Goal: Task Accomplishment & Management: Manage account settings

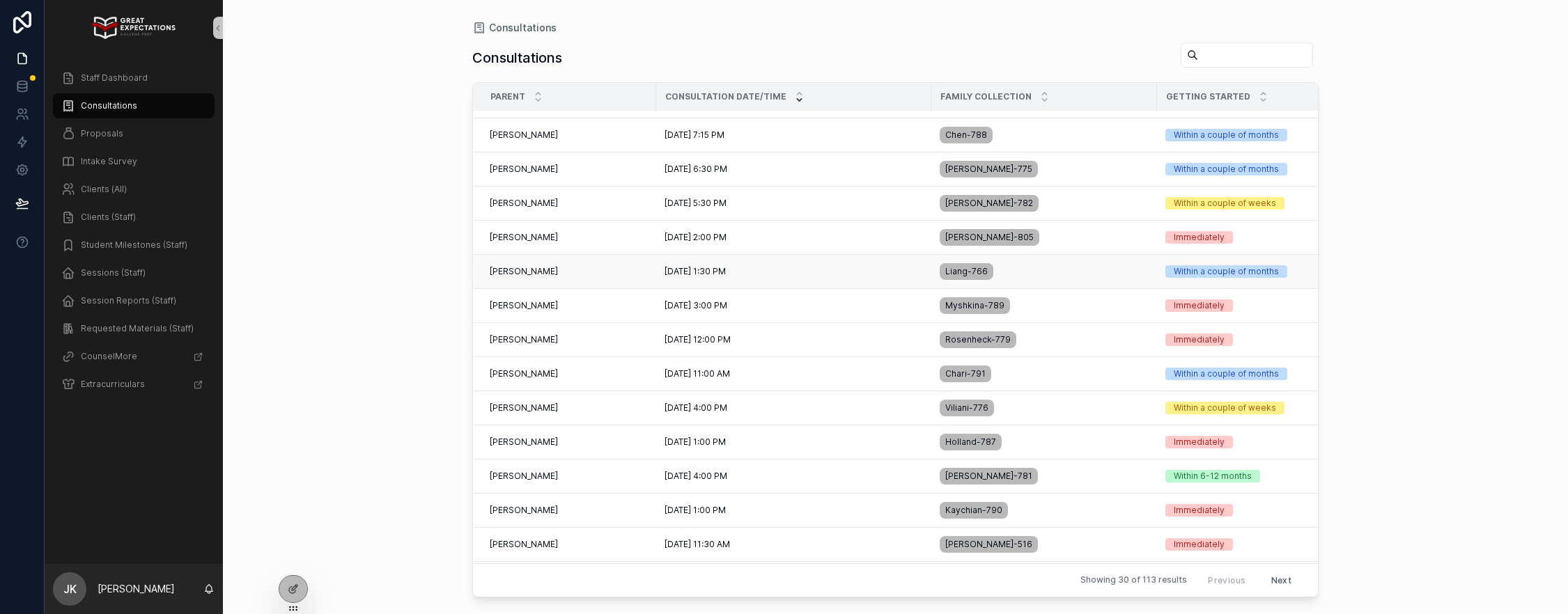
scroll to position [61, 0]
click at [541, 443] on span "[PERSON_NAME]" at bounding box center [523, 443] width 68 height 11
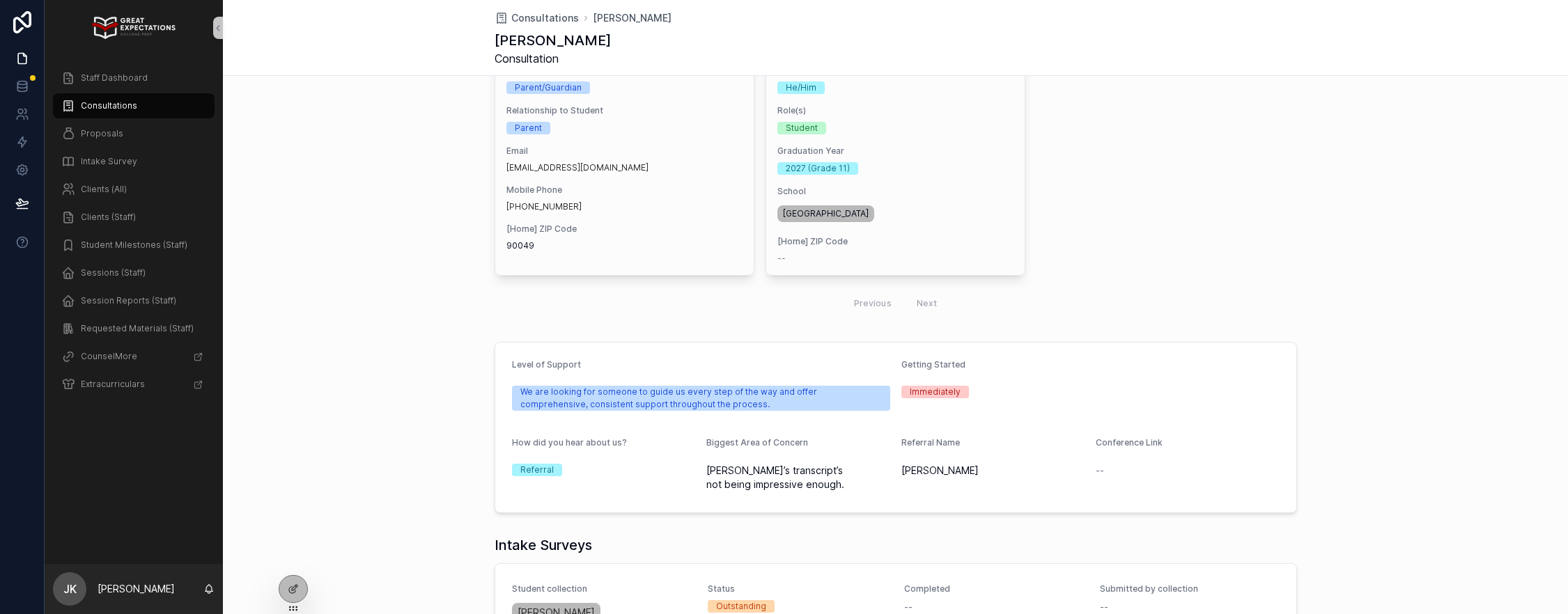
scroll to position [430, 0]
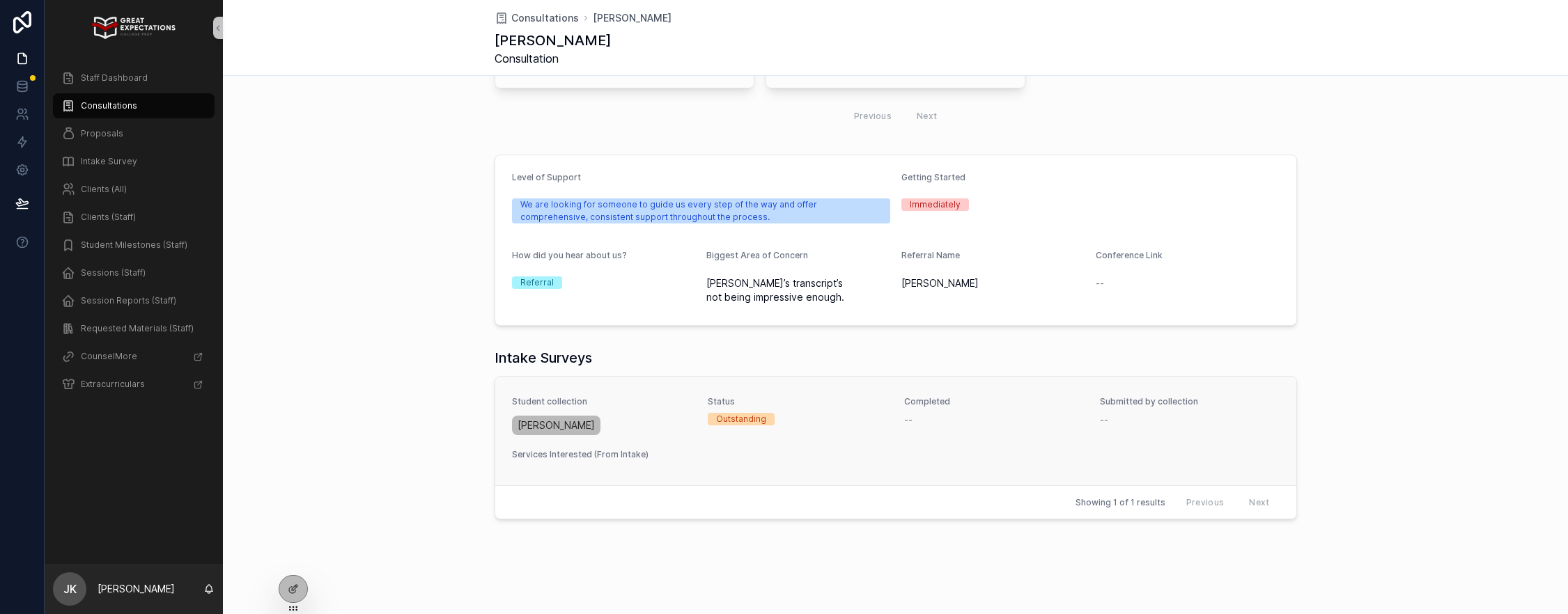
click at [650, 425] on div "[PERSON_NAME]" at bounding box center [602, 426] width 180 height 25
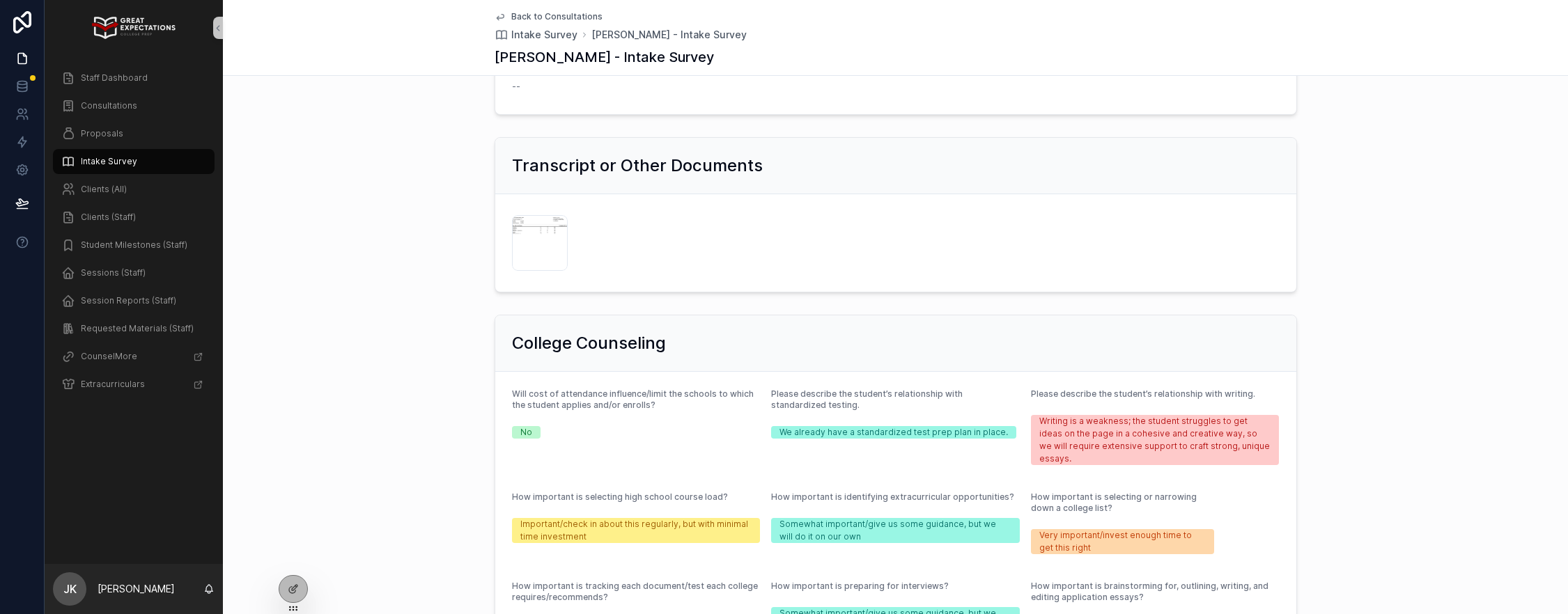
scroll to position [833, 0]
click at [537, 228] on div "IMG_6671 .jpg" at bounding box center [540, 243] width 56 height 56
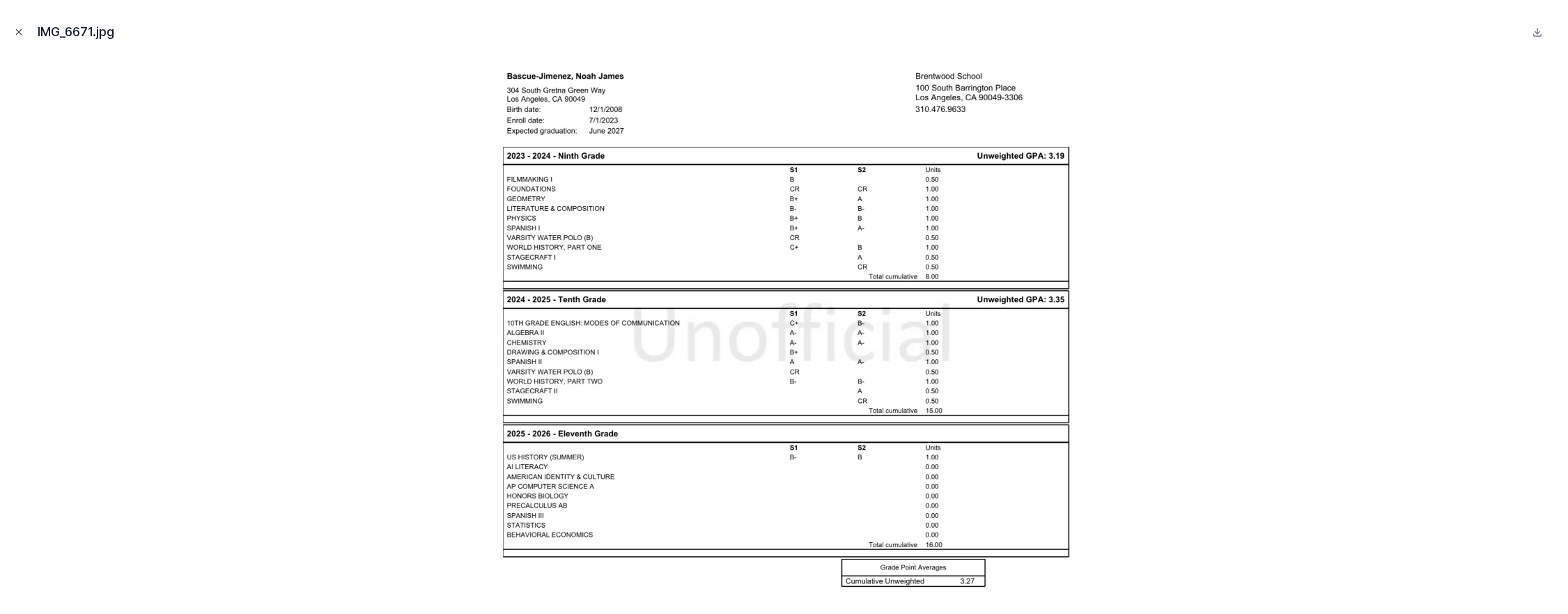
click at [17, 30] on icon "Close modal" at bounding box center [19, 32] width 5 height 5
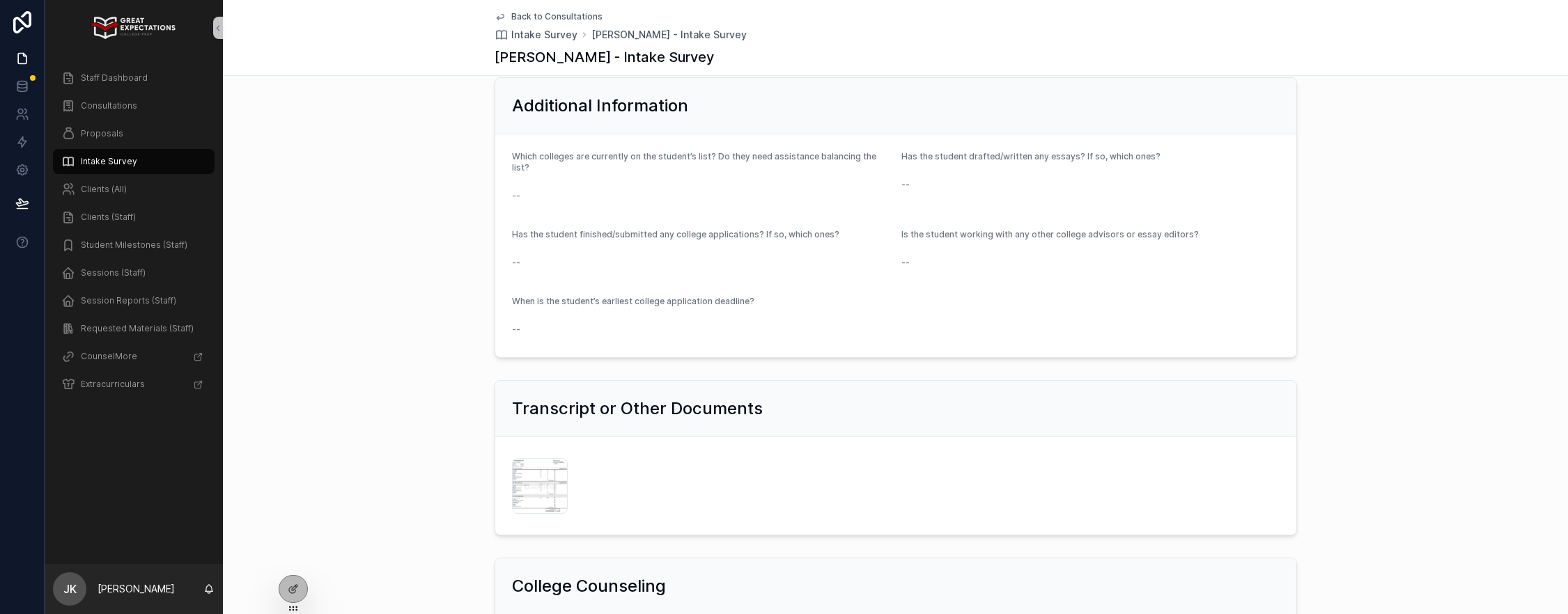
scroll to position [589, 0]
click at [551, 501] on span ".jpg" at bounding box center [557, 507] width 16 height 11
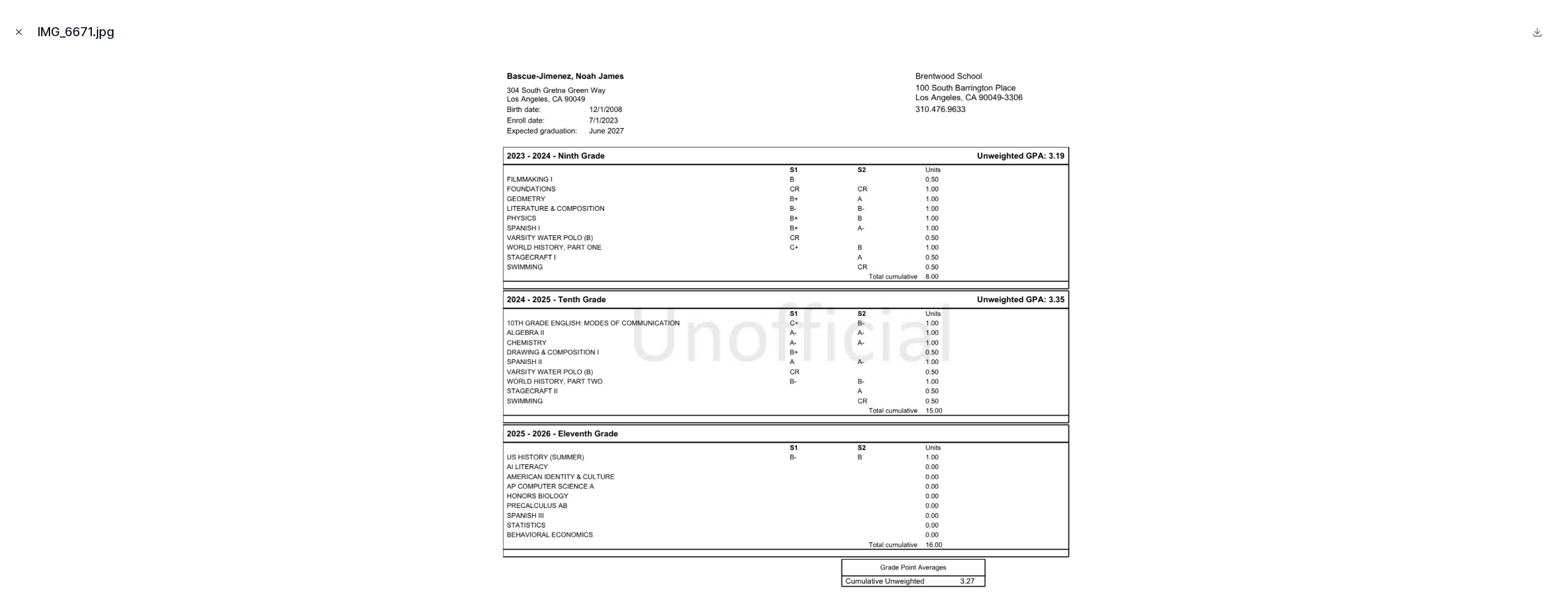
click at [21, 32] on icon "Close modal" at bounding box center [19, 32] width 10 height 10
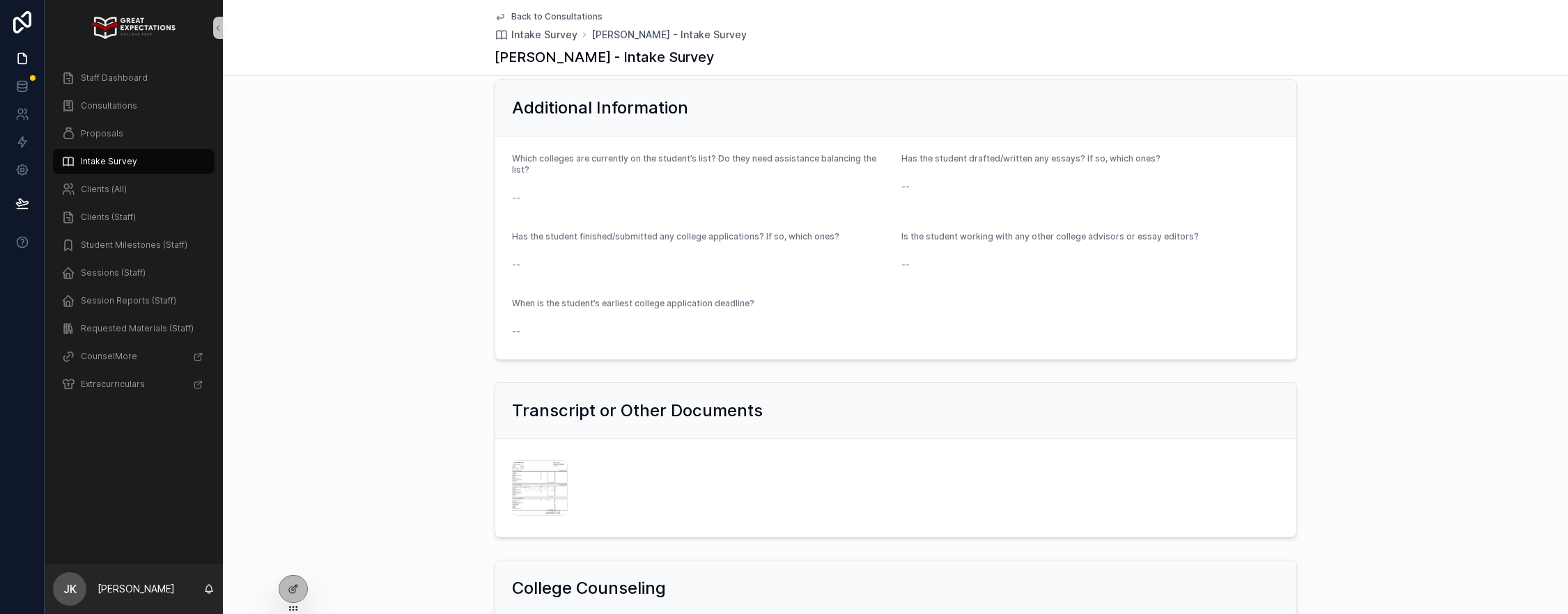
click at [548, 18] on span "Back to Consultations" at bounding box center [557, 17] width 91 height 11
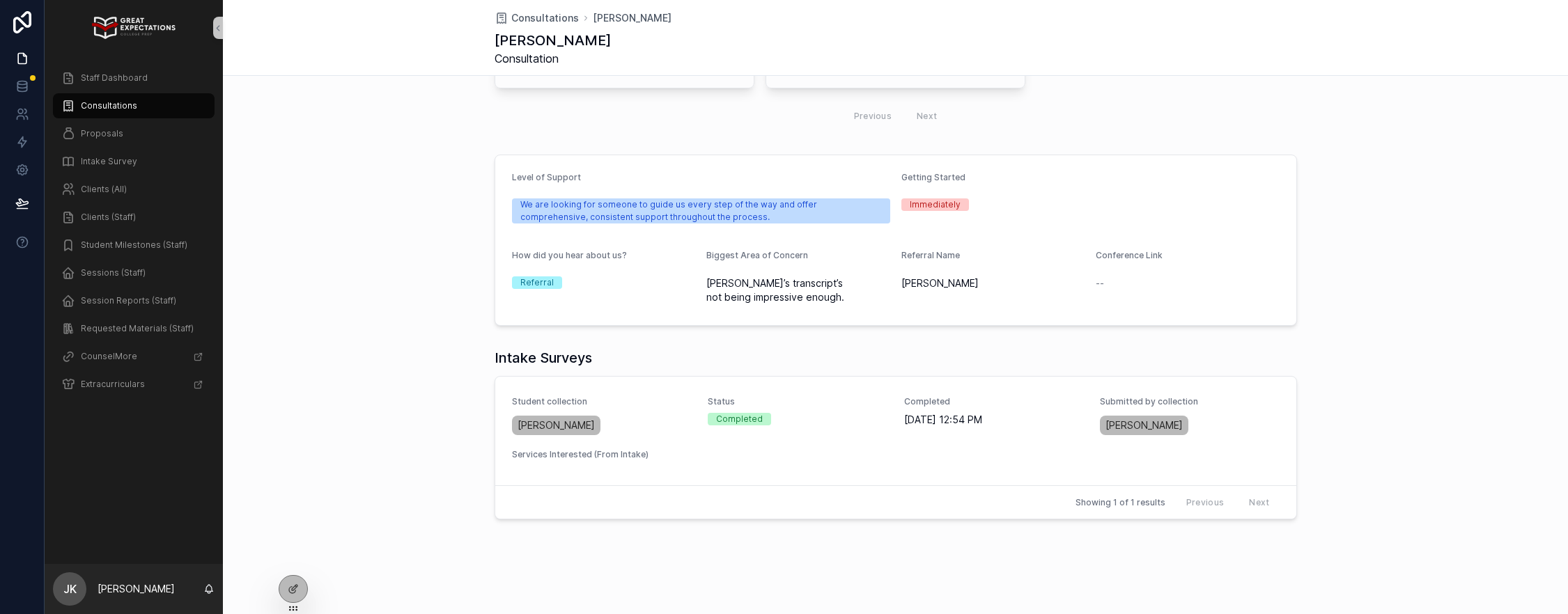
scroll to position [430, 0]
click at [784, 458] on div "Student collection [PERSON_NAME] Status Completed Completed [DATE] 12:54 PM Sub…" at bounding box center [896, 431] width 767 height 70
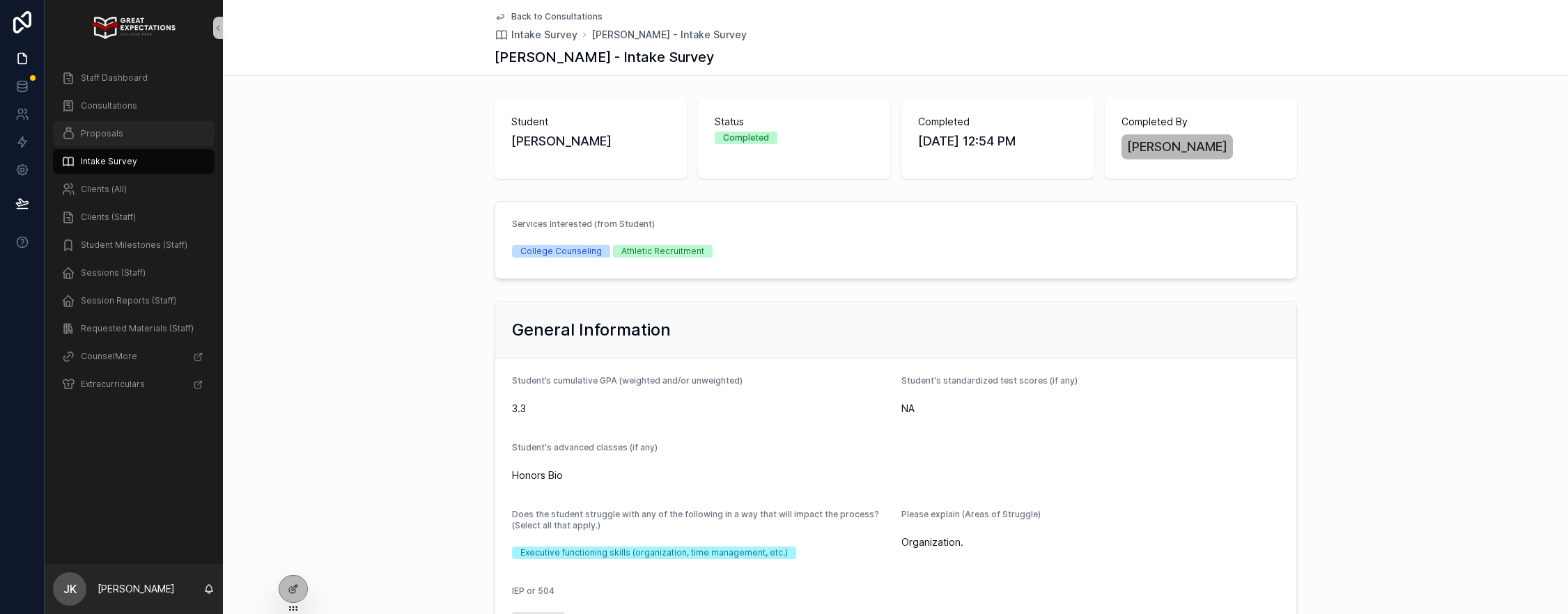
click at [87, 136] on span "Proposals" at bounding box center [102, 134] width 42 height 11
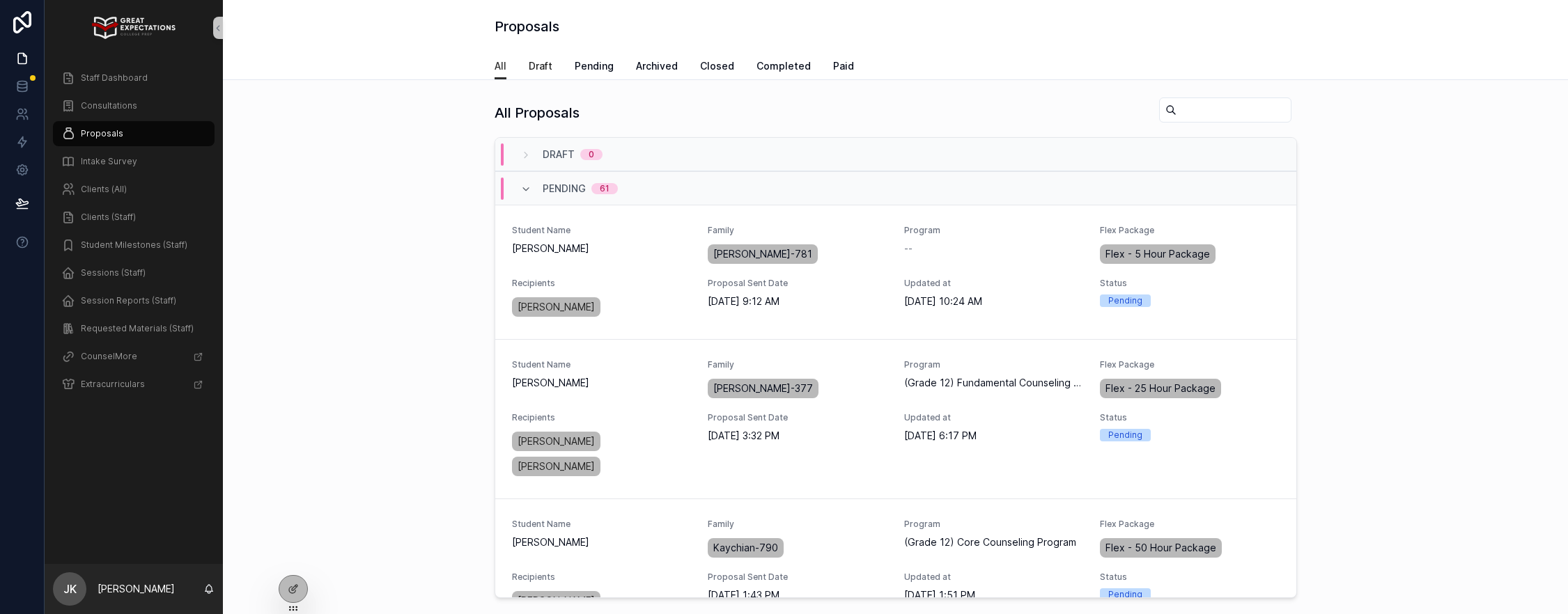
click at [540, 64] on span "Draft" at bounding box center [541, 66] width 24 height 14
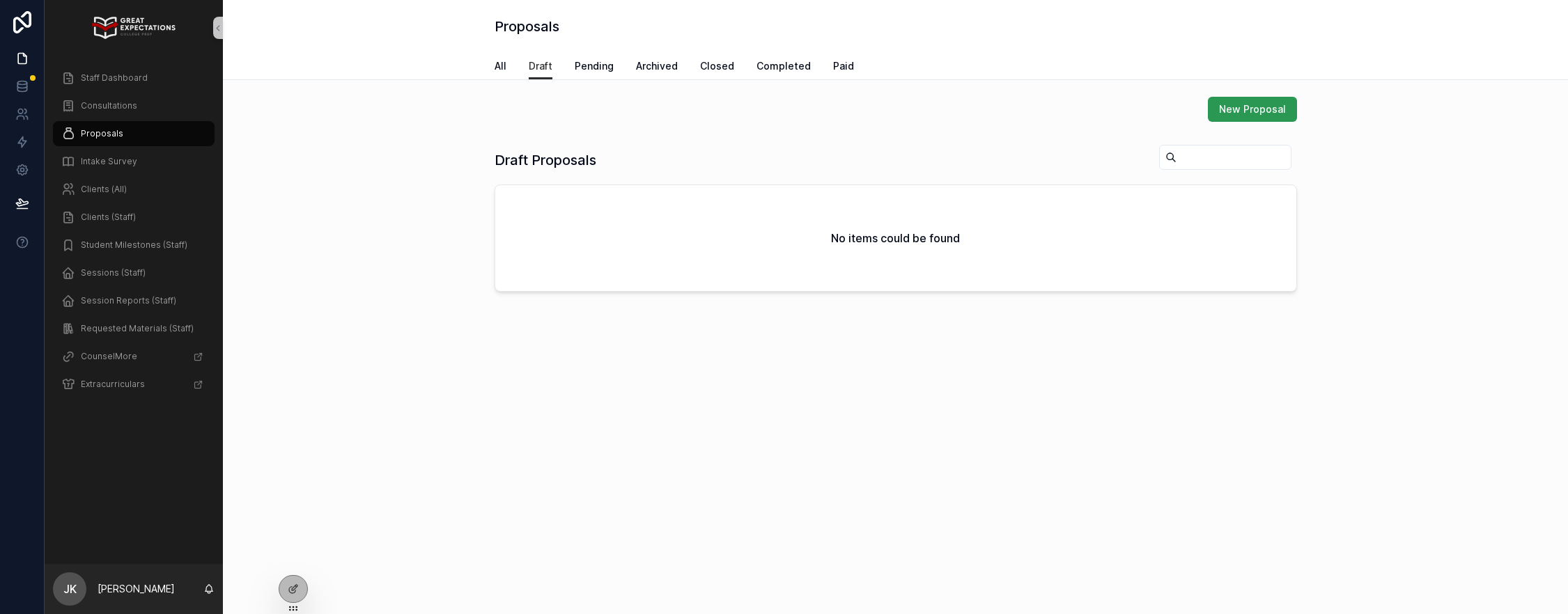
click at [1293, 112] on button "New Proposal" at bounding box center [1253, 109] width 89 height 25
click at [579, 69] on span "Pending" at bounding box center [594, 66] width 39 height 14
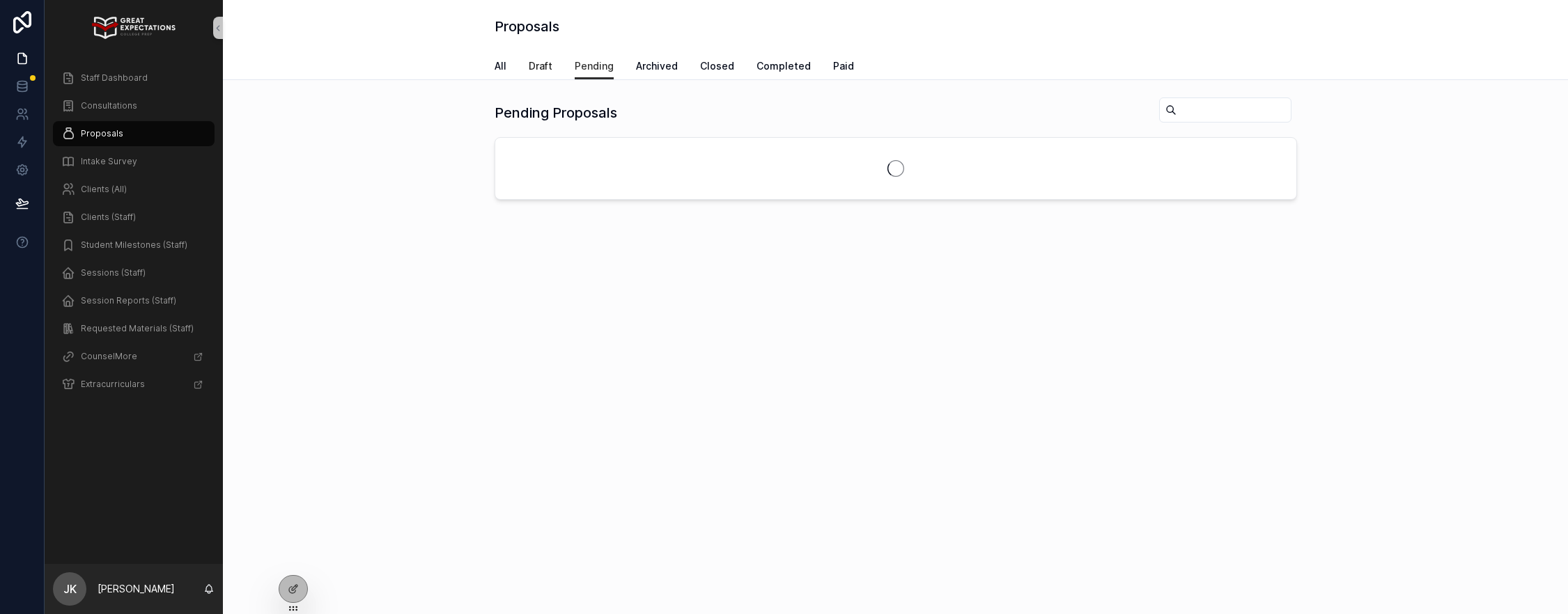
click at [542, 62] on span "Draft" at bounding box center [541, 66] width 24 height 14
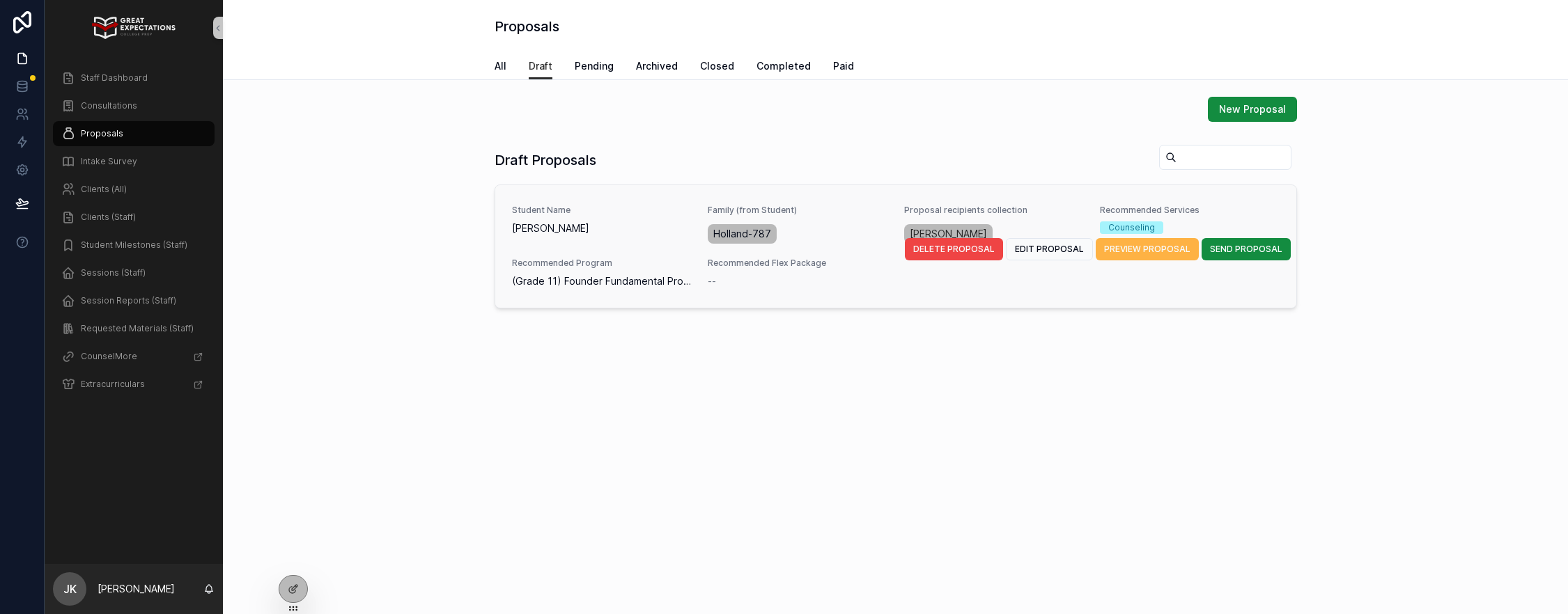
click at [1122, 247] on span "PREVIEW PROPOSAL" at bounding box center [1147, 250] width 86 height 11
click at [1048, 254] on button "EDIT PROPOSAL" at bounding box center [1049, 250] width 87 height 23
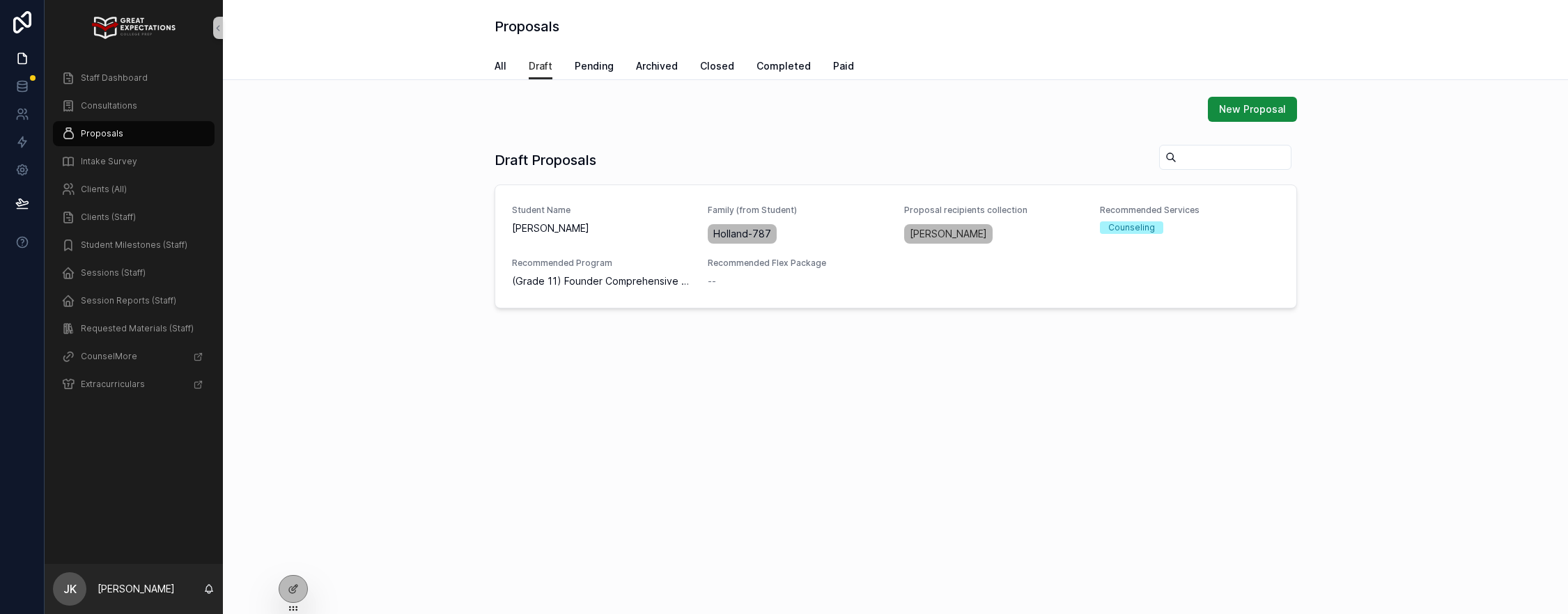
click at [456, 362] on div "New Proposal Draft Proposals Student Name [PERSON_NAME] Family (from Student) H…" at bounding box center [895, 242] width 1345 height 323
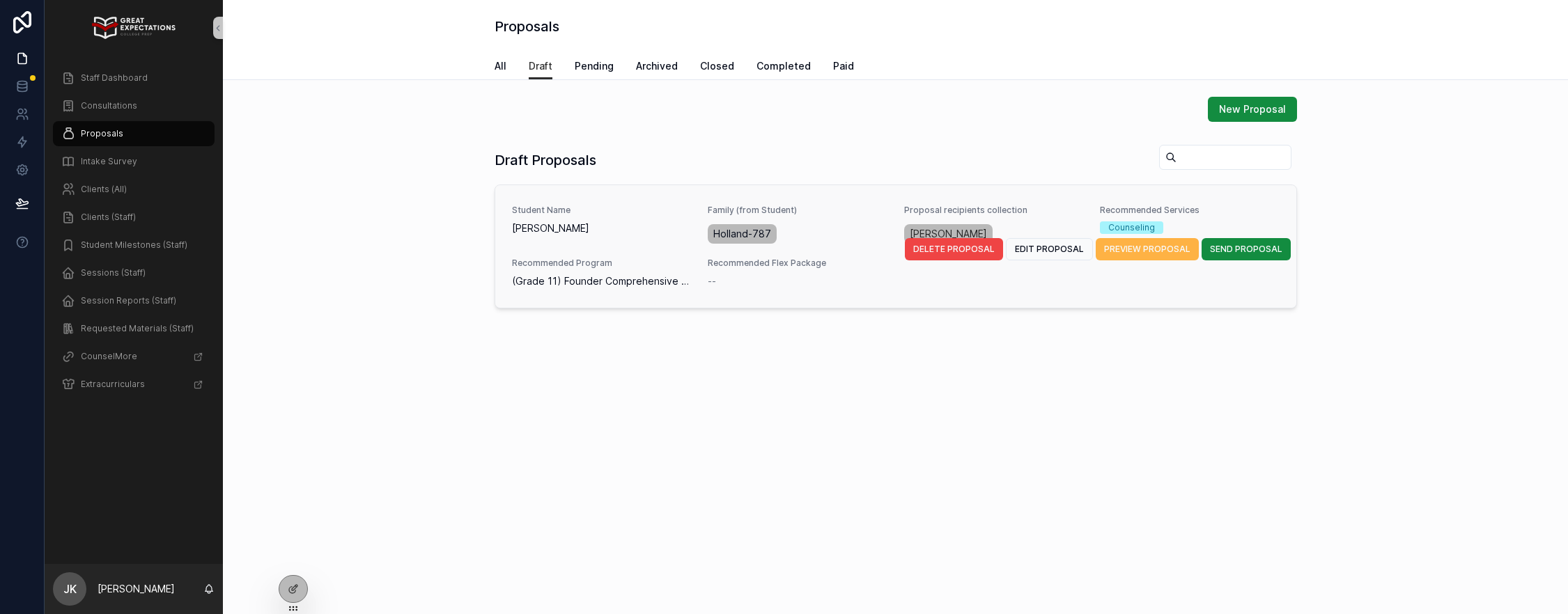
click at [1127, 247] on span "PREVIEW PROPOSAL" at bounding box center [1147, 250] width 86 height 11
click at [1066, 247] on span "EDIT PROPOSAL" at bounding box center [1050, 250] width 69 height 11
click at [1162, 251] on span "PREVIEW PROPOSAL" at bounding box center [1147, 250] width 86 height 11
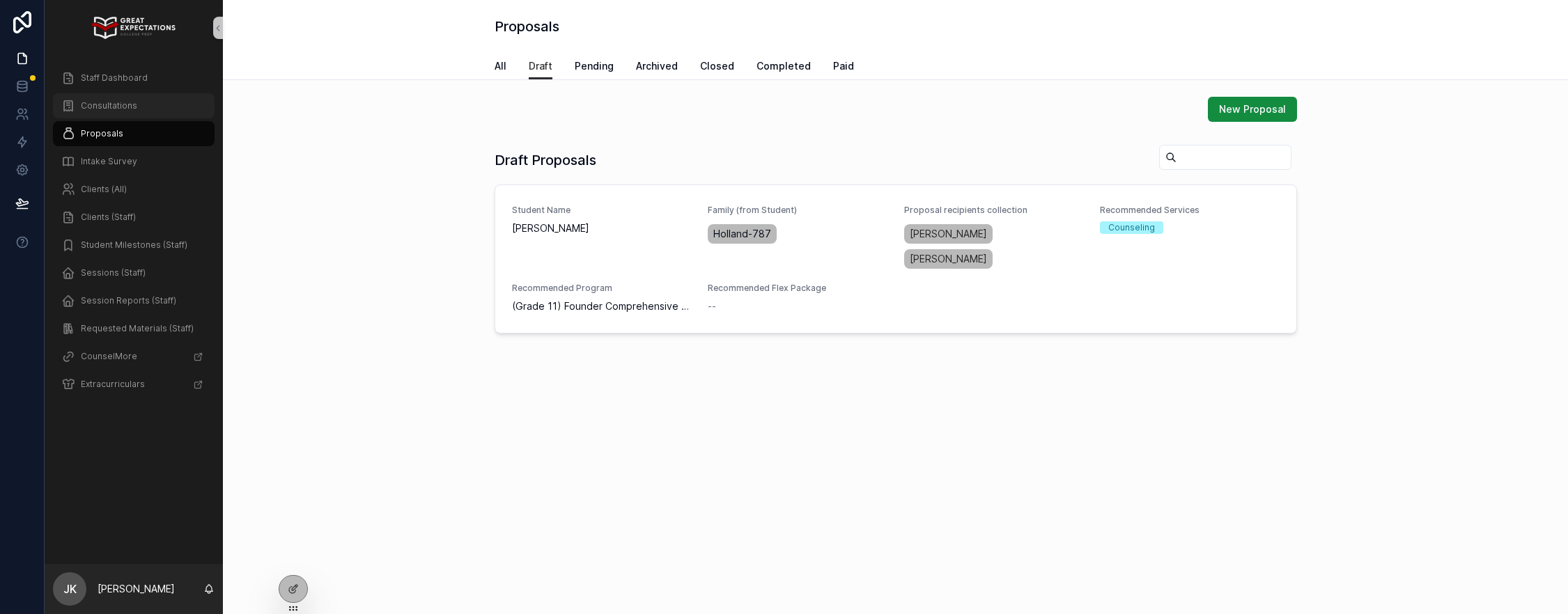
click at [116, 110] on span "Consultations" at bounding box center [109, 106] width 56 height 11
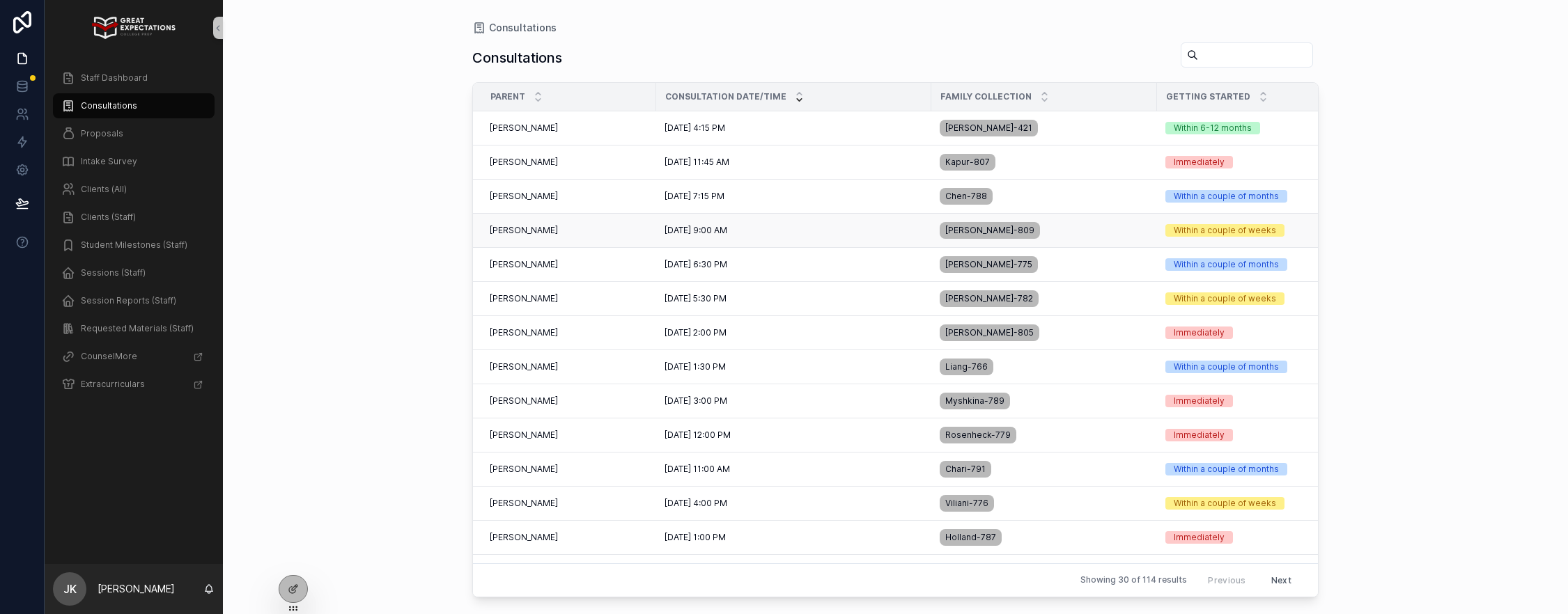
click at [785, 236] on td "[DATE] 9:00 AM [DATE] 9:00 AM" at bounding box center [794, 231] width 275 height 34
click at [784, 224] on td "[DATE] 9:00 AM [DATE] 9:00 AM" at bounding box center [794, 231] width 275 height 34
click at [534, 232] on span "[PERSON_NAME]" at bounding box center [523, 231] width 68 height 11
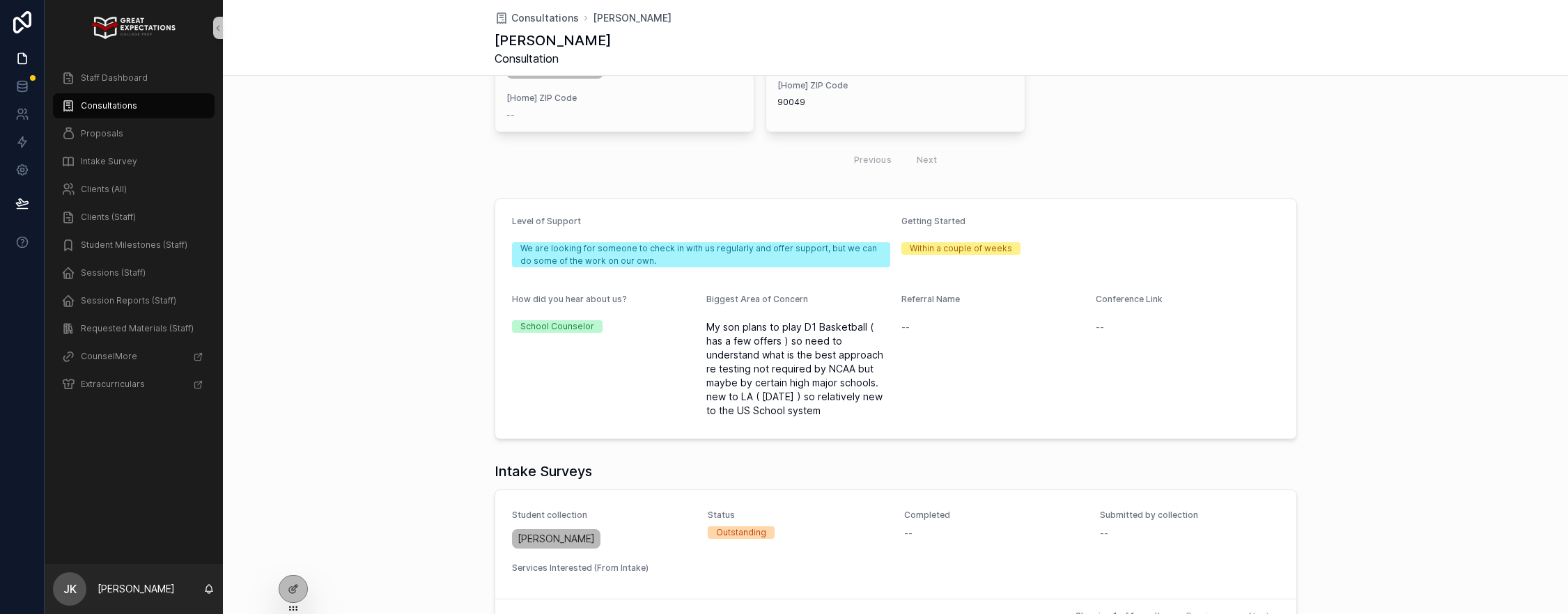
scroll to position [388, 0]
click at [97, 132] on span "Proposals" at bounding box center [102, 134] width 42 height 11
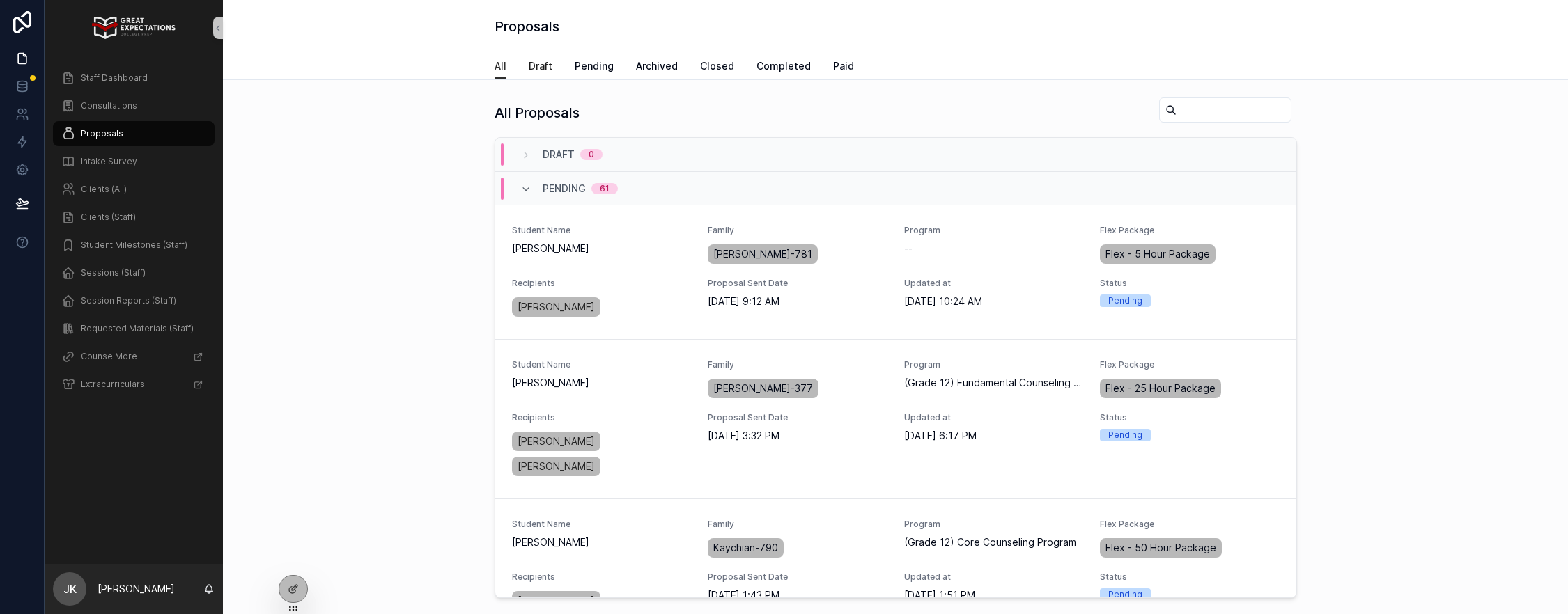
click at [538, 66] on span "Draft" at bounding box center [541, 66] width 24 height 14
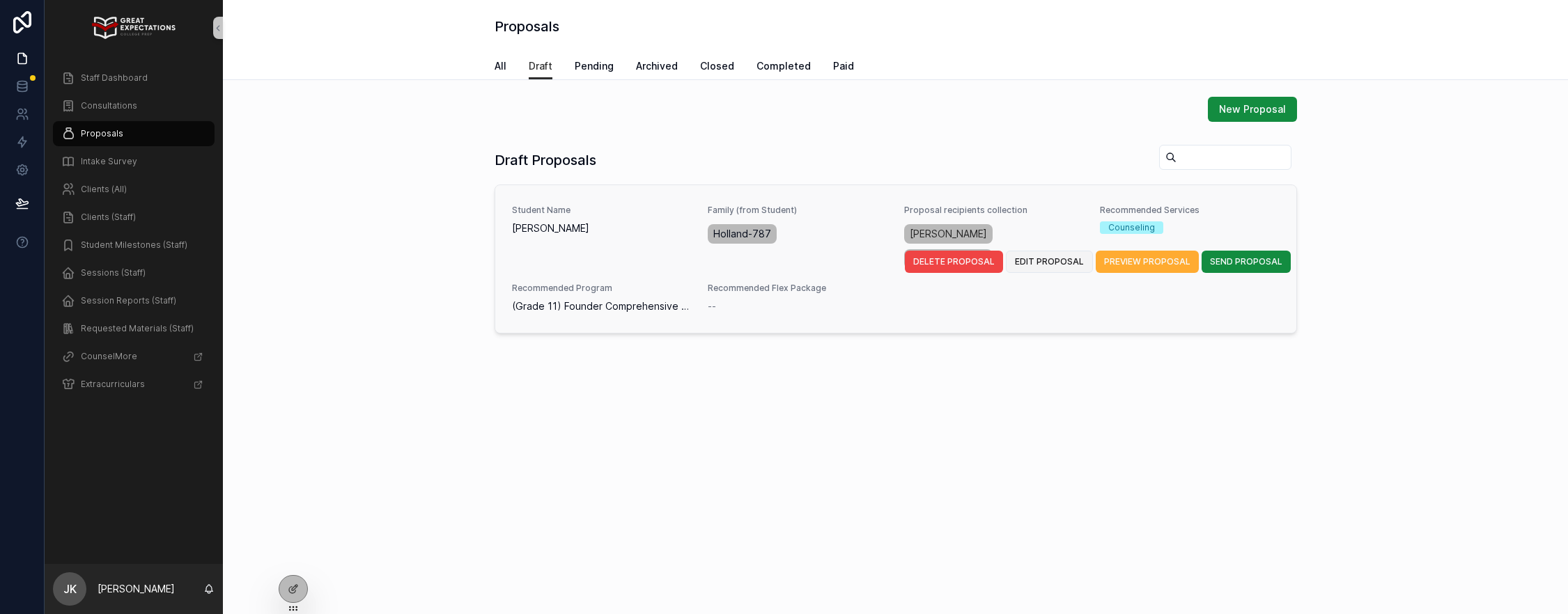
click at [1035, 256] on span "EDIT PROPOSAL" at bounding box center [1050, 262] width 69 height 11
click at [1135, 256] on span "PREVIEW PROPOSAL" at bounding box center [1147, 262] width 86 height 11
click at [1050, 257] on button "EDIT PROPOSAL" at bounding box center [1049, 262] width 87 height 23
click at [1131, 256] on span "PREVIEW PROPOSAL" at bounding box center [1147, 262] width 86 height 11
click at [1232, 256] on span "SEND PROPOSAL" at bounding box center [1246, 262] width 73 height 11
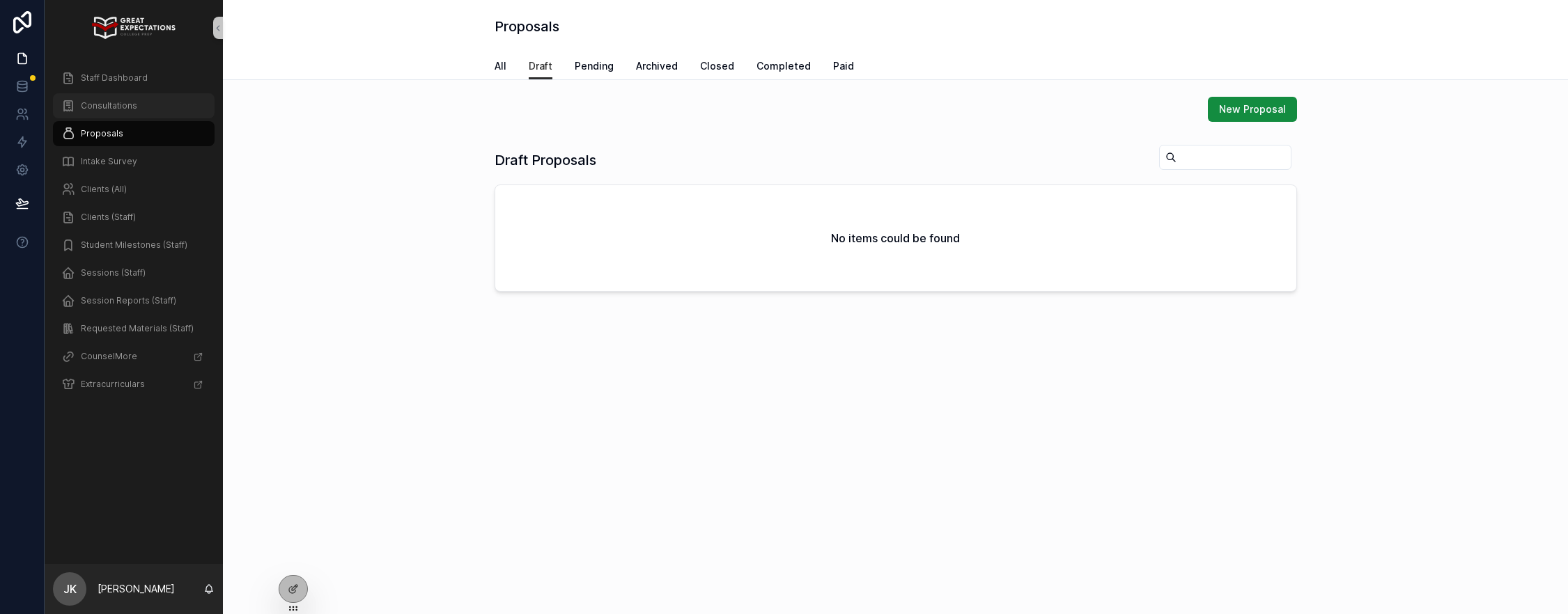
click at [117, 109] on span "Consultations" at bounding box center [109, 106] width 56 height 11
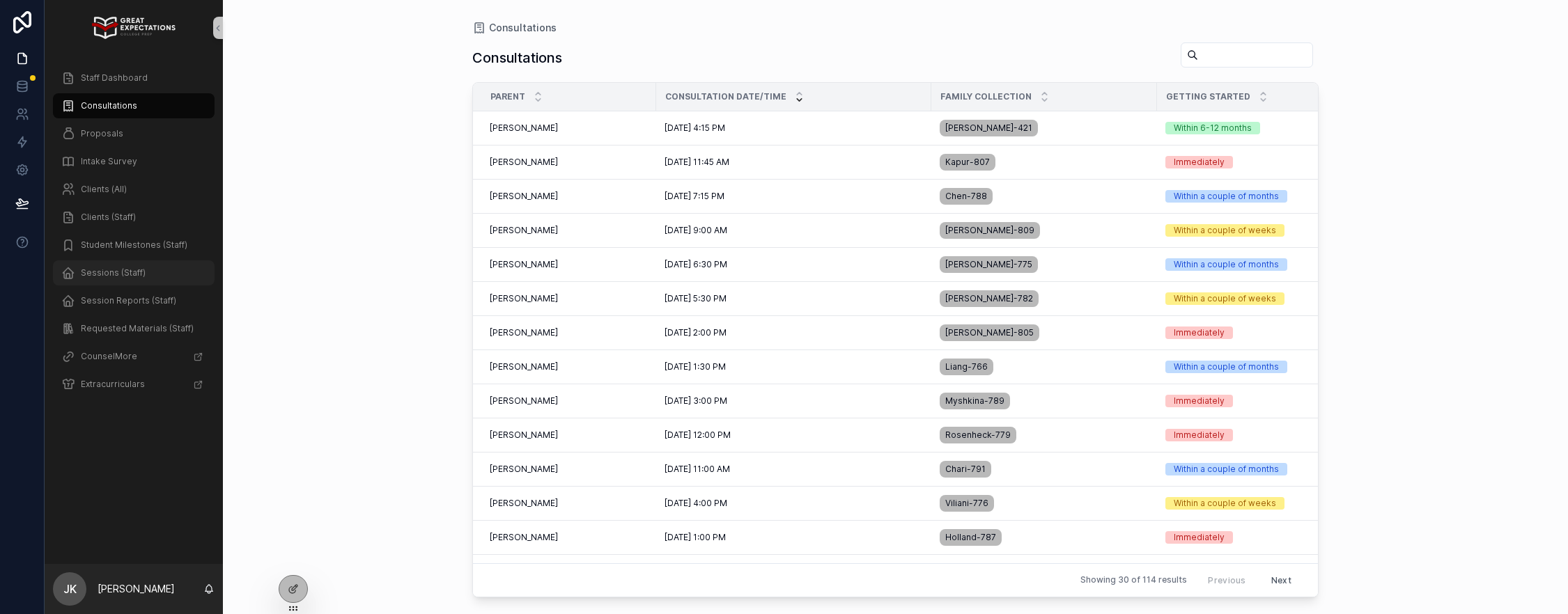
click at [103, 277] on span "Sessions (Staff)" at bounding box center [114, 273] width 65 height 11
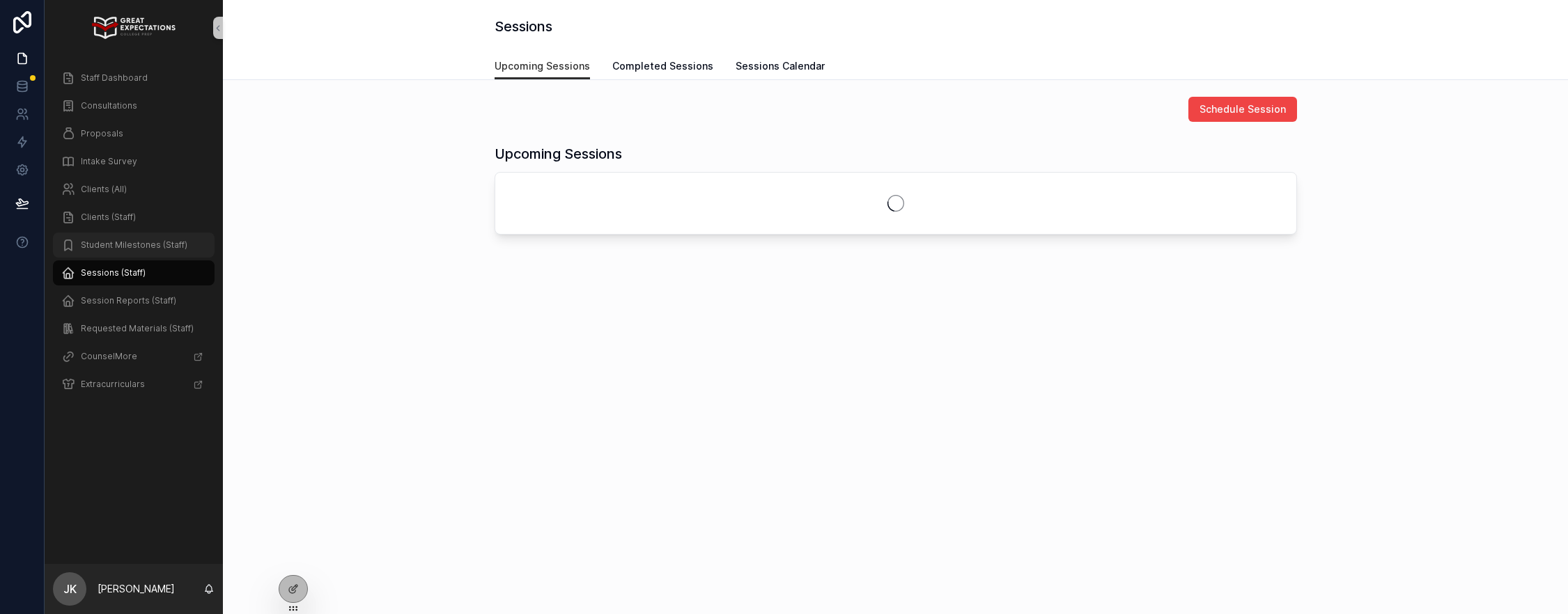
click at [115, 245] on span "Student Milestones (Staff)" at bounding box center [134, 245] width 107 height 11
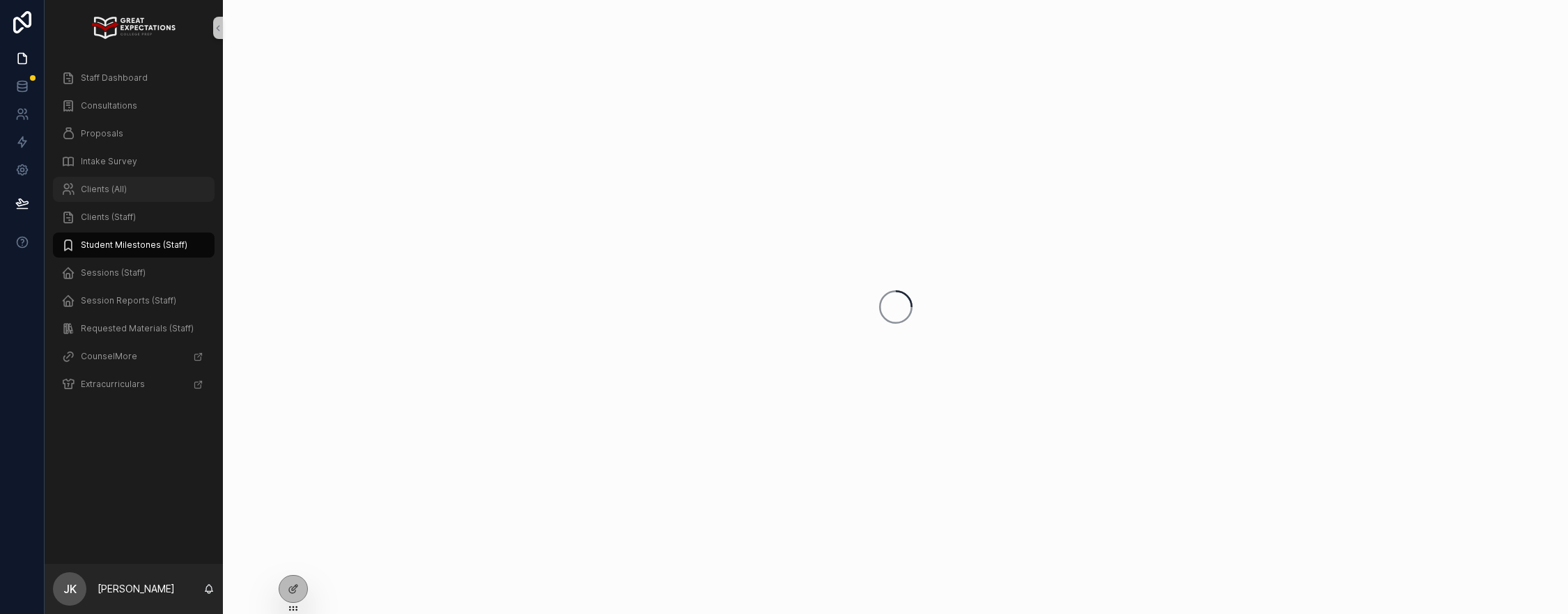
click at [107, 192] on span "Clients (All)" at bounding box center [104, 190] width 46 height 11
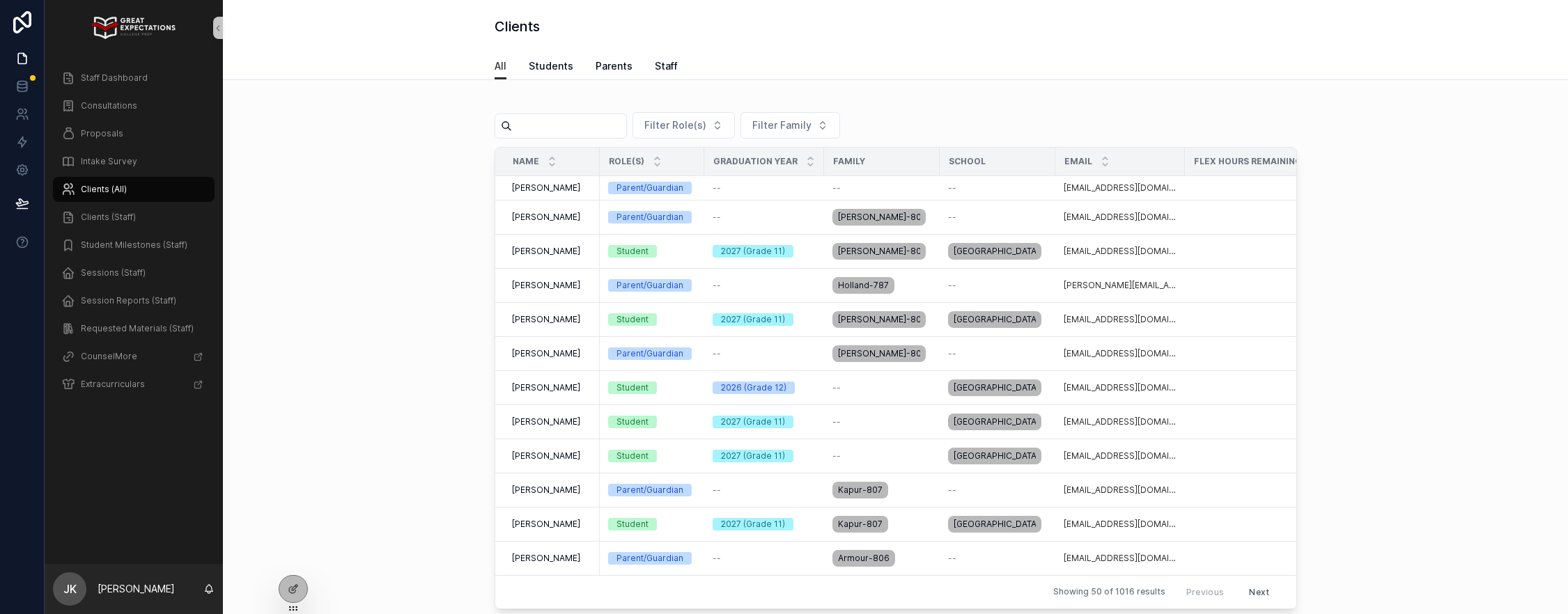
click at [581, 118] on input "scrollable content" at bounding box center [569, 126] width 114 height 20
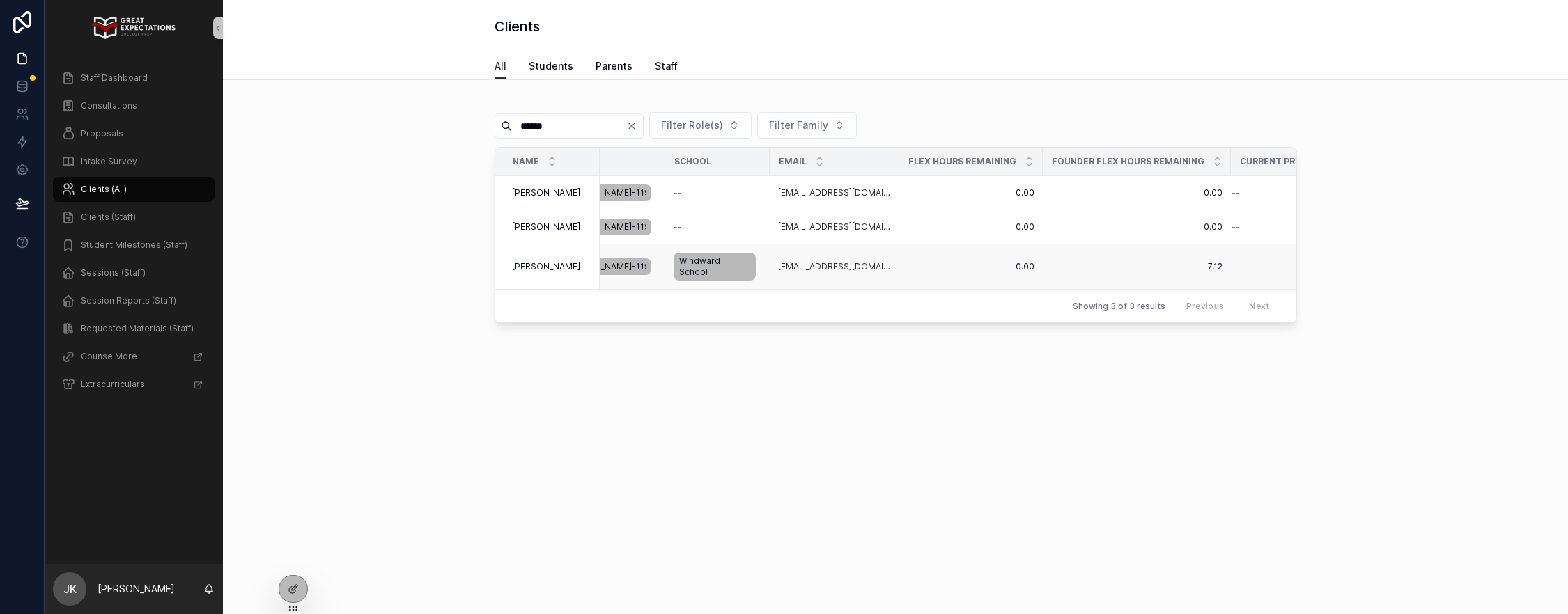
scroll to position [0, 300]
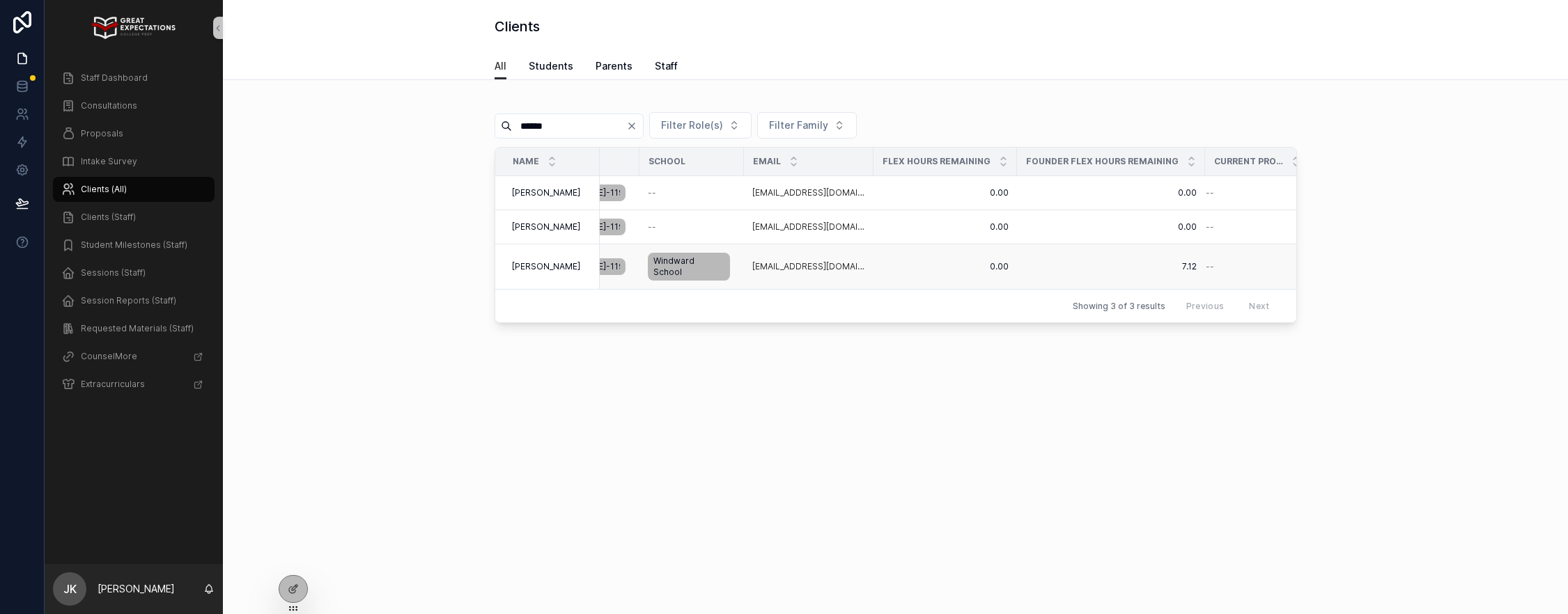
type input "******"
click at [572, 261] on div "[PERSON_NAME] [PERSON_NAME]" at bounding box center [552, 266] width 80 height 11
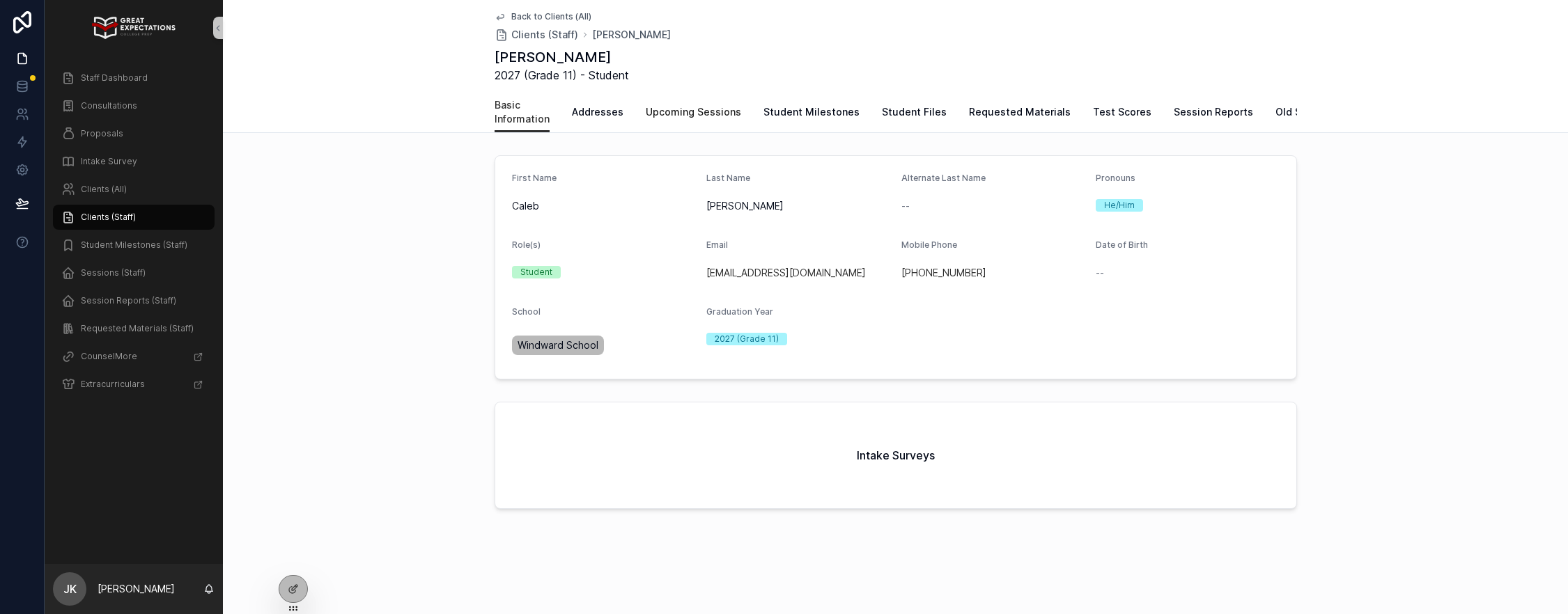
click at [684, 104] on link "Upcoming Sessions" at bounding box center [693, 113] width 95 height 28
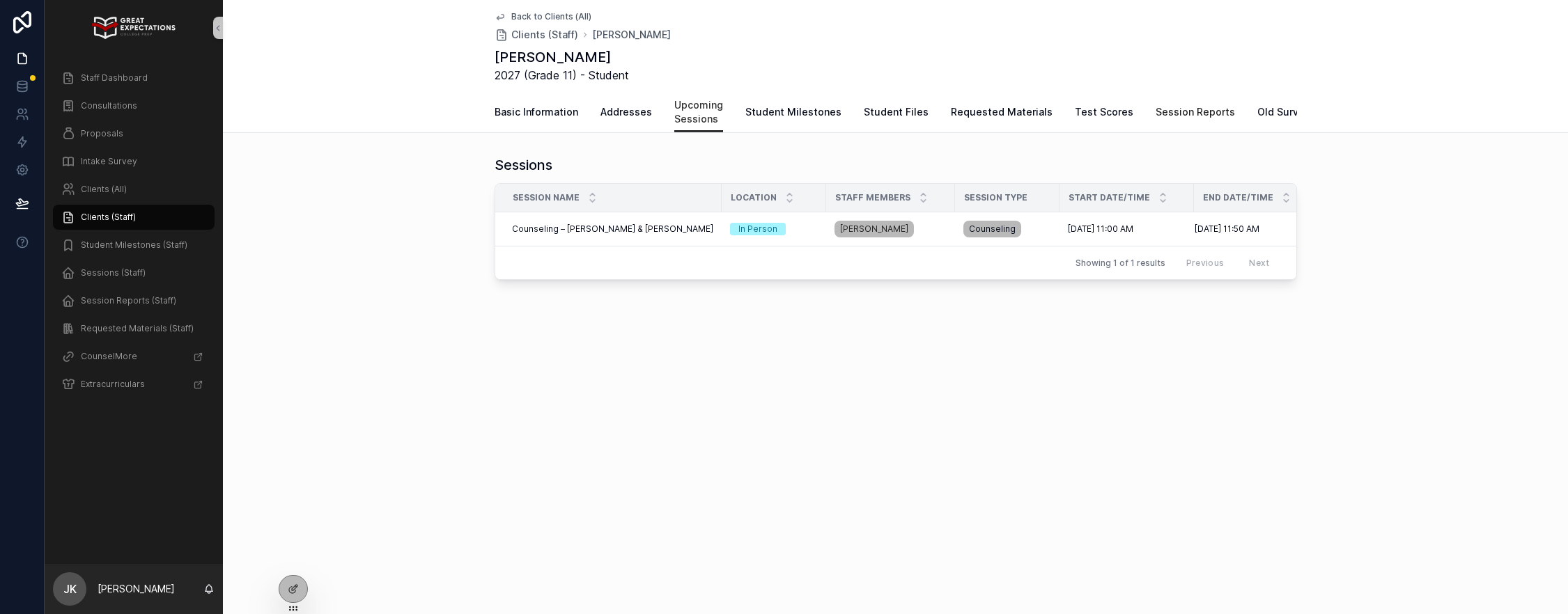
click at [1159, 118] on span "Session Reports" at bounding box center [1196, 112] width 80 height 14
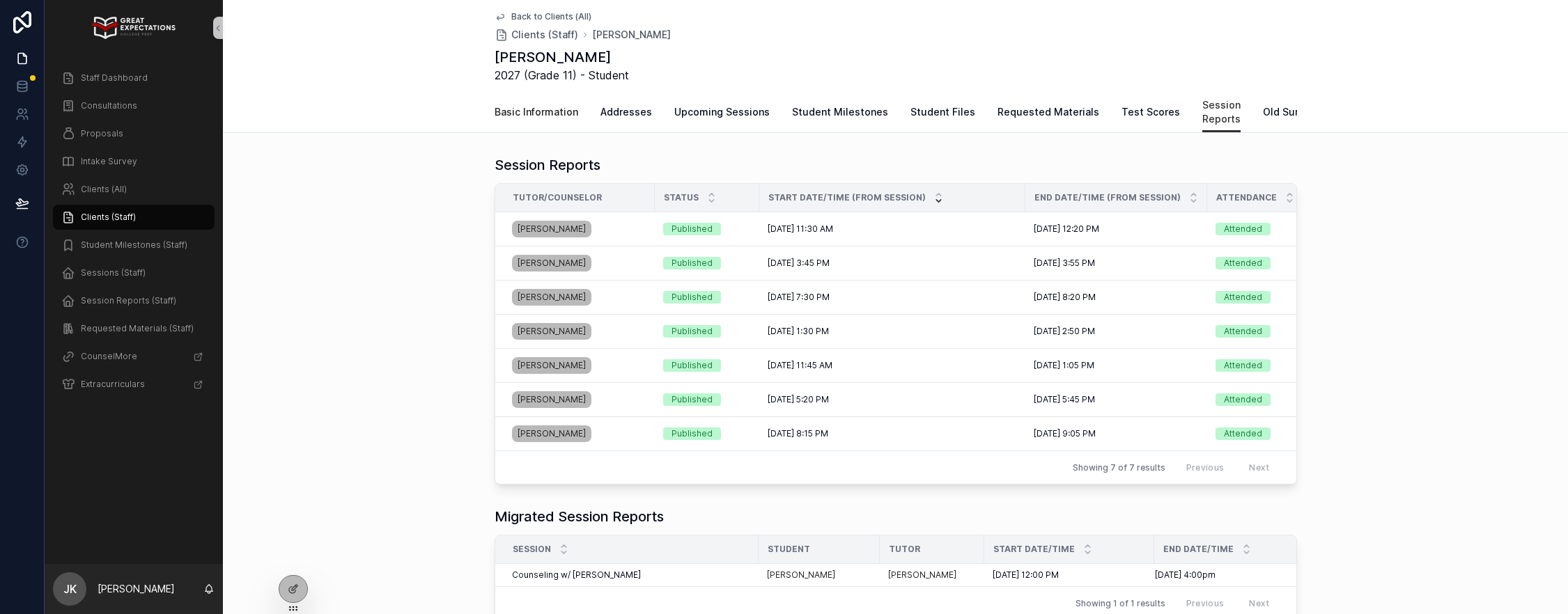
click at [521, 115] on span "Basic Information" at bounding box center [536, 112] width 84 height 14
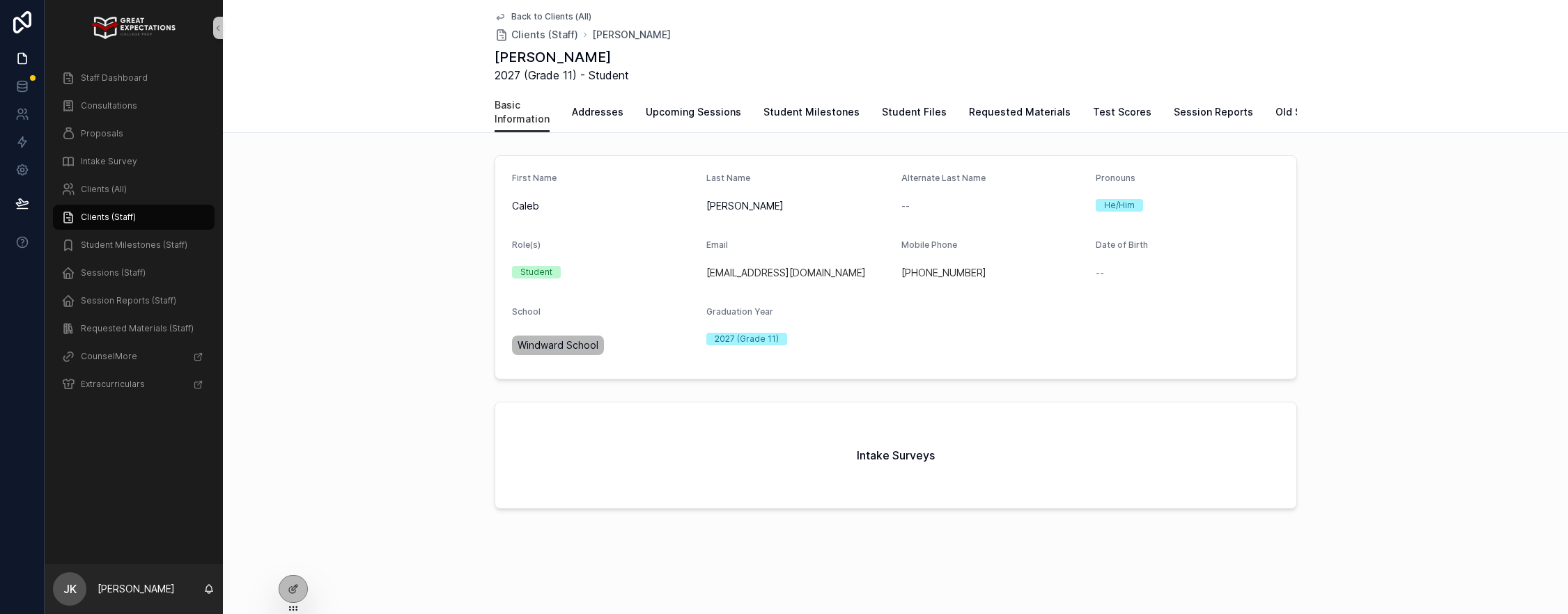
click at [522, 15] on span "Back to Clients (All)" at bounding box center [552, 17] width 80 height 11
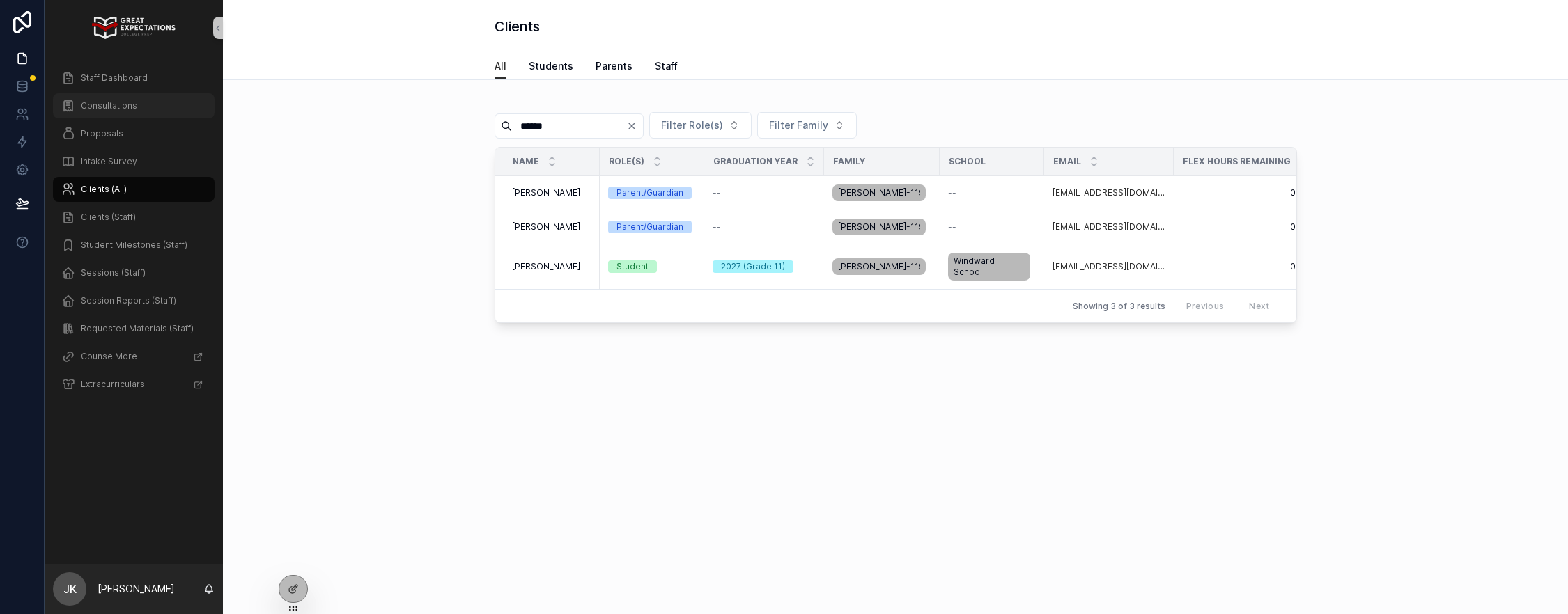
click at [143, 111] on div "Consultations" at bounding box center [133, 106] width 145 height 23
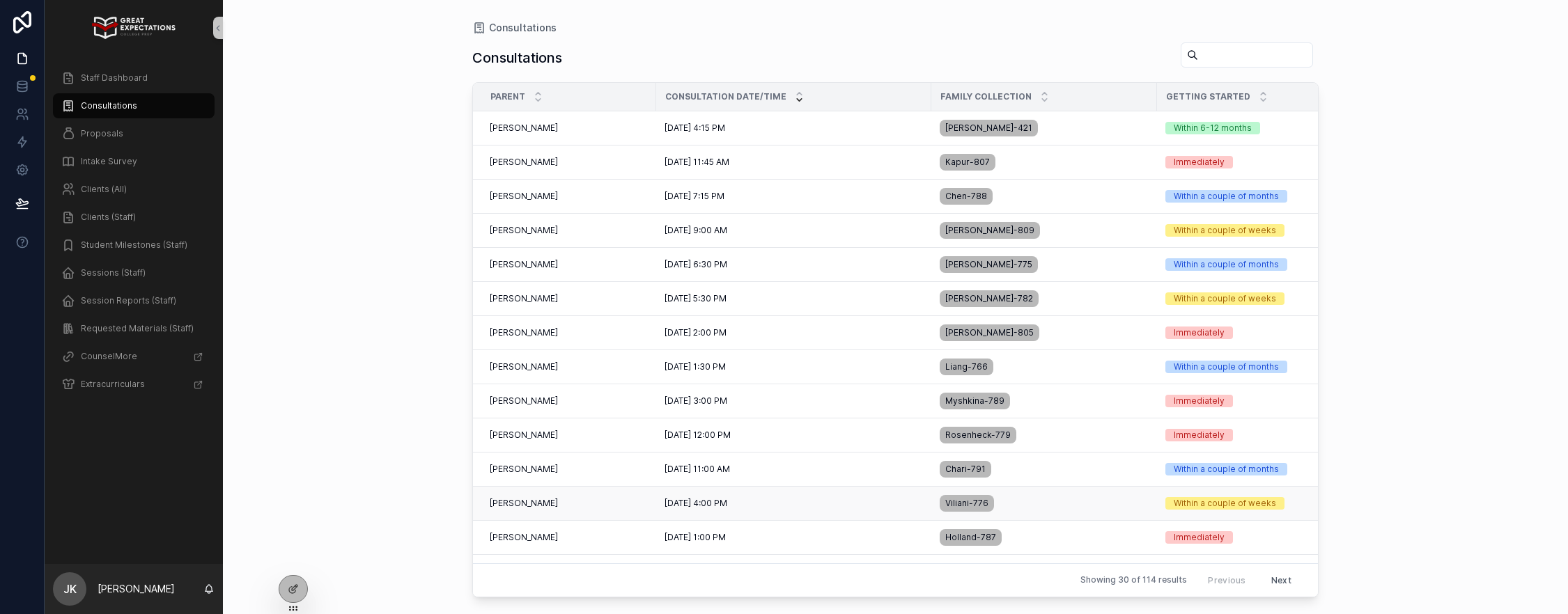
click at [612, 506] on div "[PERSON_NAME] [PERSON_NAME]" at bounding box center [569, 503] width 158 height 11
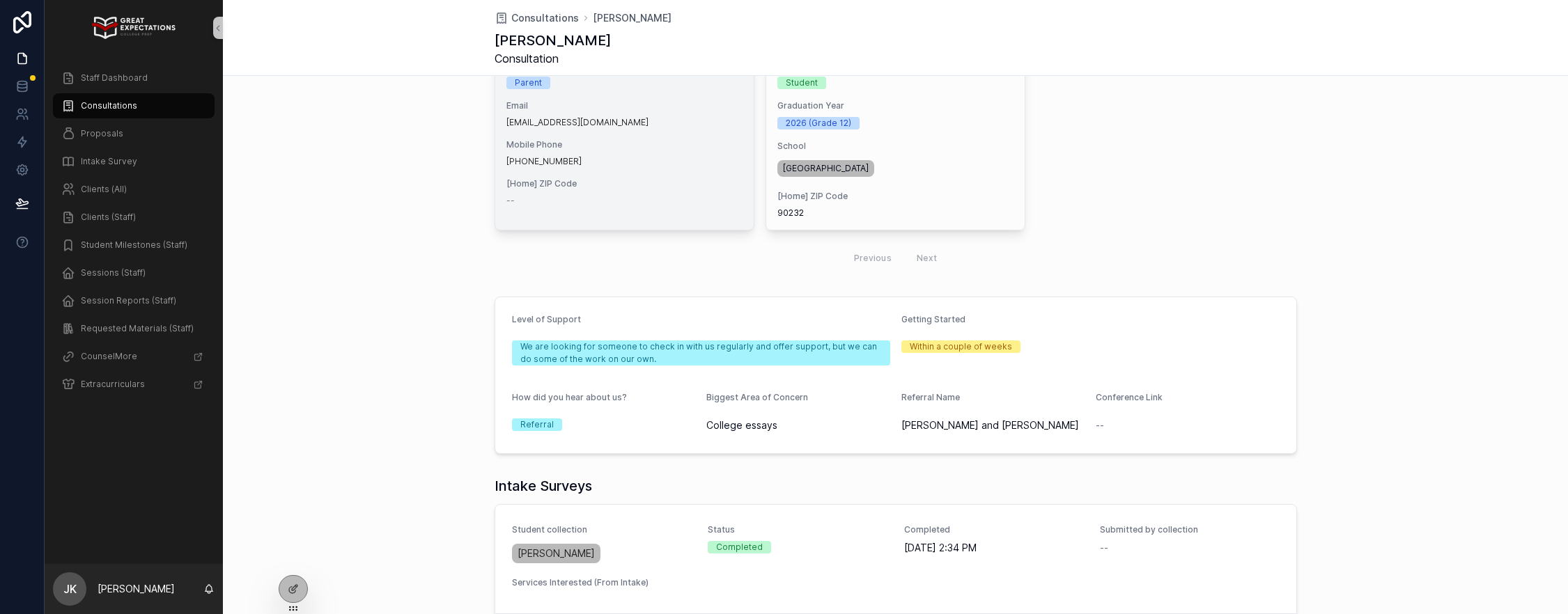
scroll to position [293, 0]
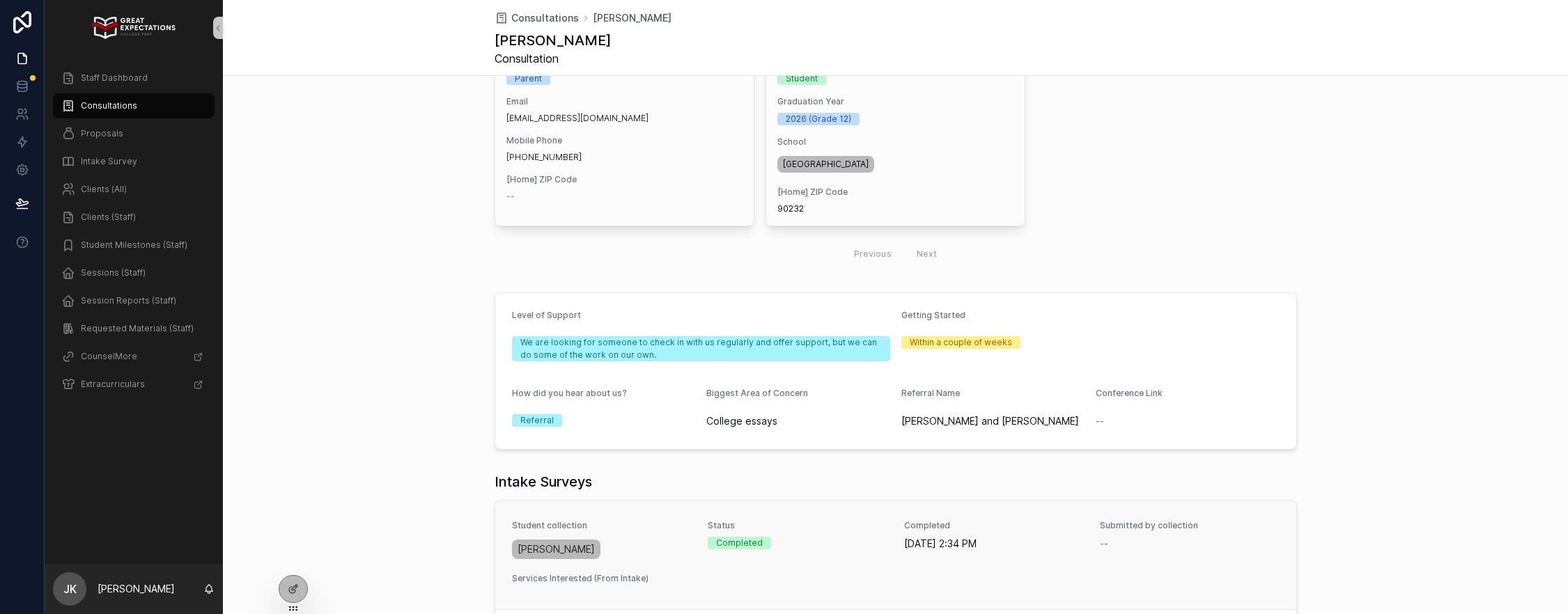
click at [663, 539] on div "[PERSON_NAME]" at bounding box center [602, 549] width 180 height 25
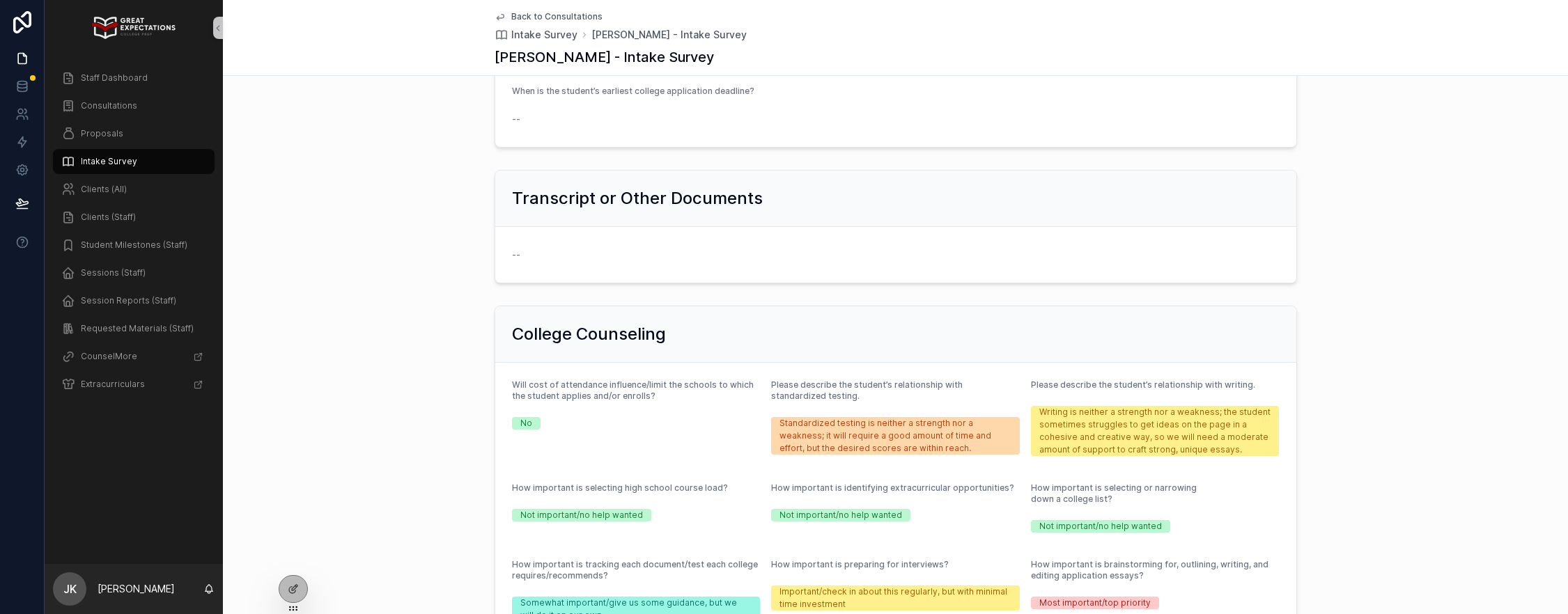
scroll to position [779, 0]
click at [663, 539] on form "Will cost of attendance influence/limit the schools to which the student applie…" at bounding box center [896, 617] width 801 height 505
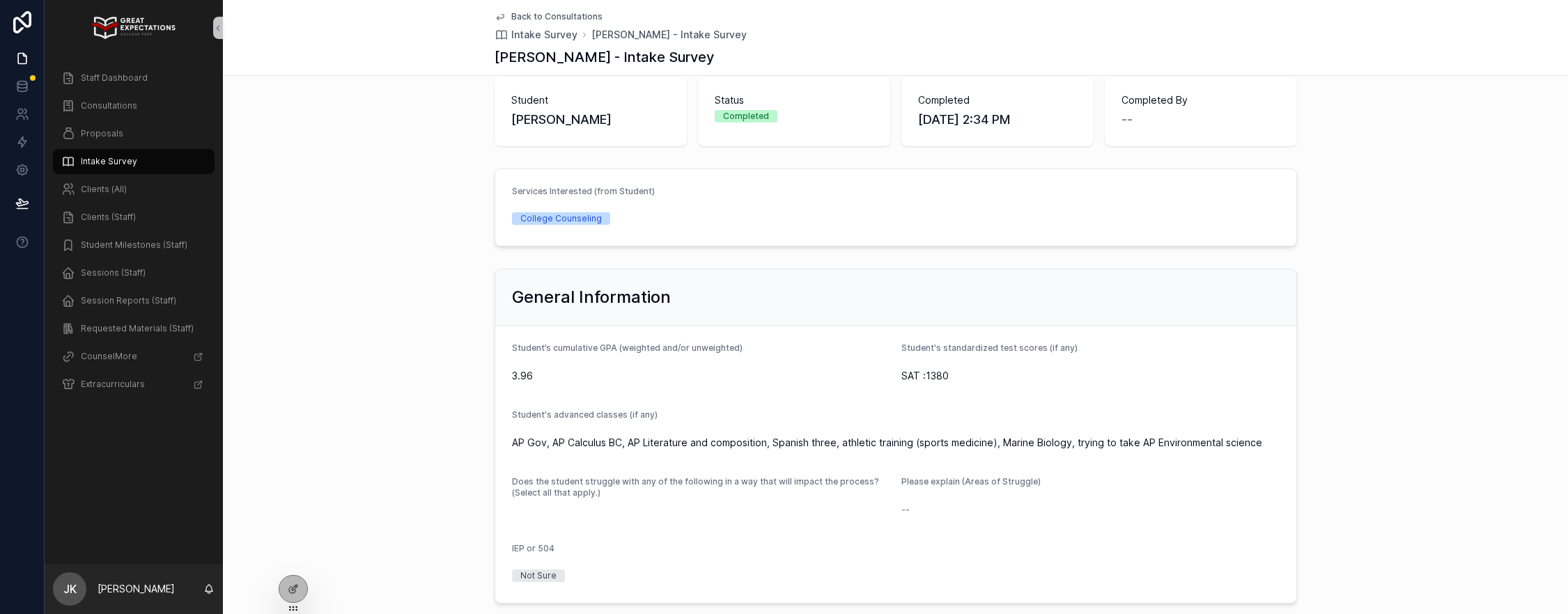
scroll to position [18, 0]
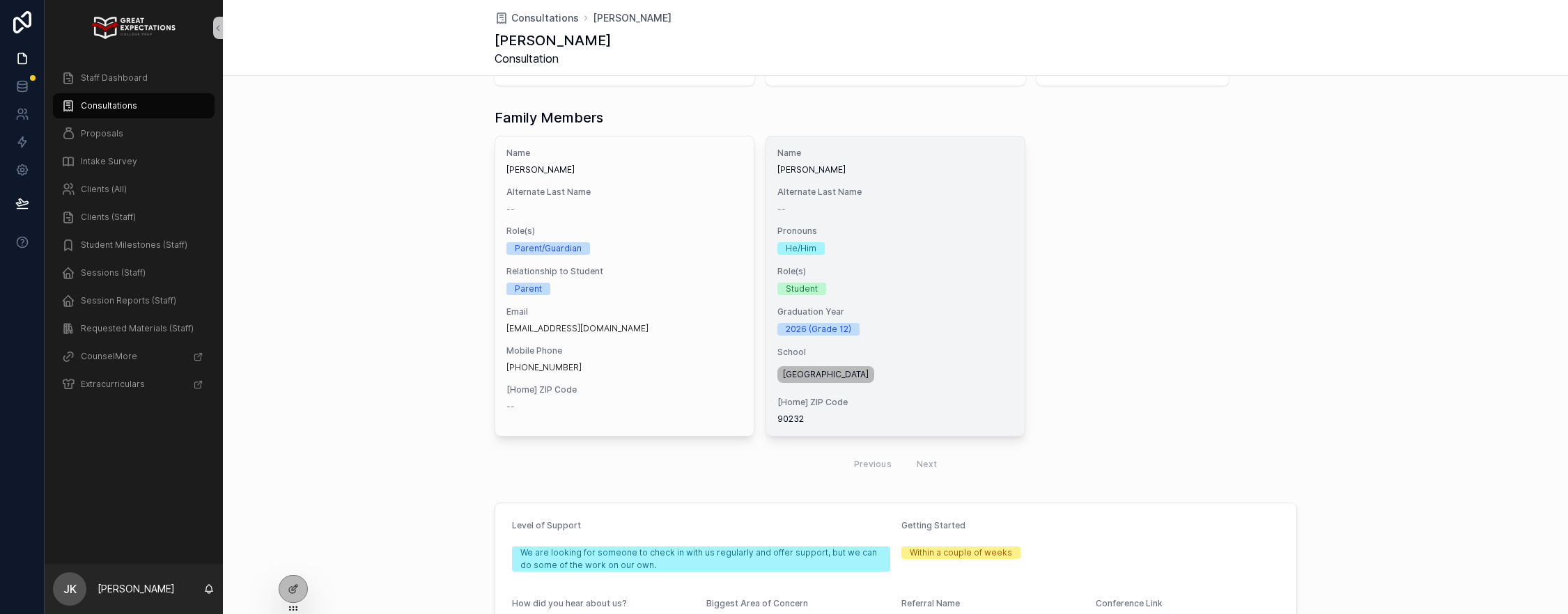
scroll to position [74, 0]
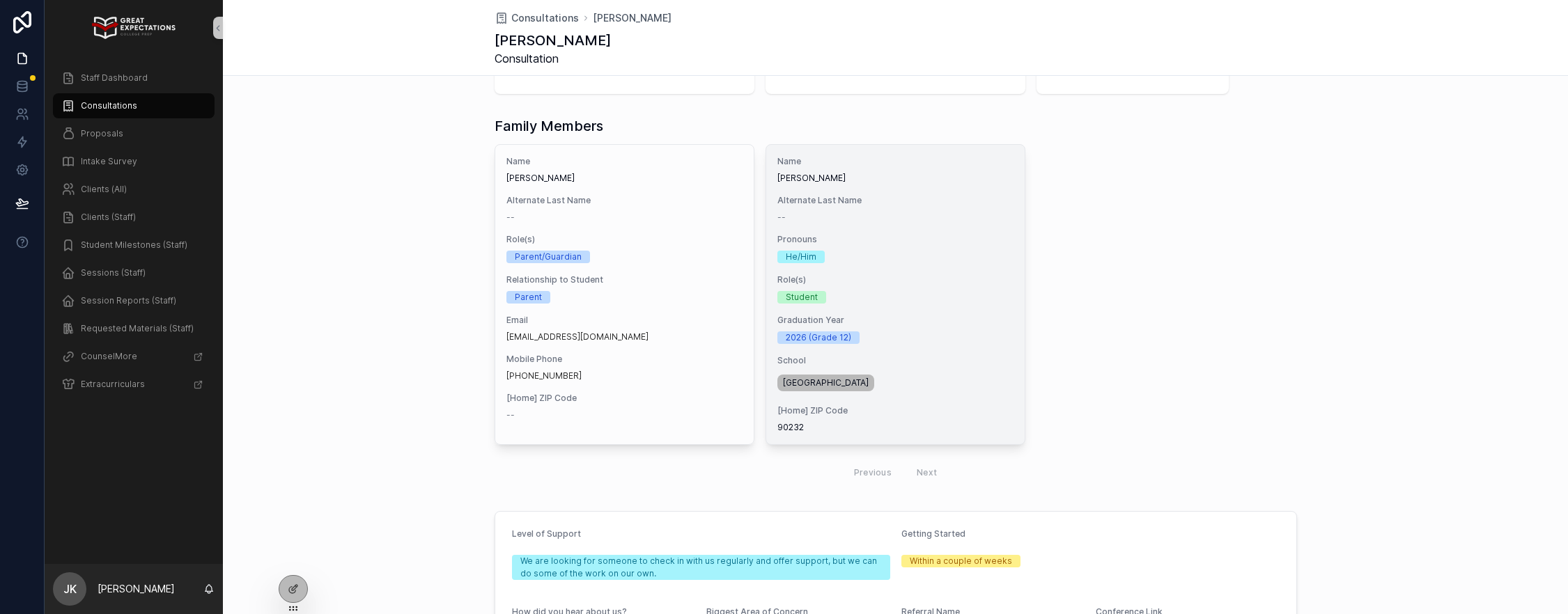
click at [824, 202] on span "Alternate Last Name" at bounding box center [895, 201] width 236 height 11
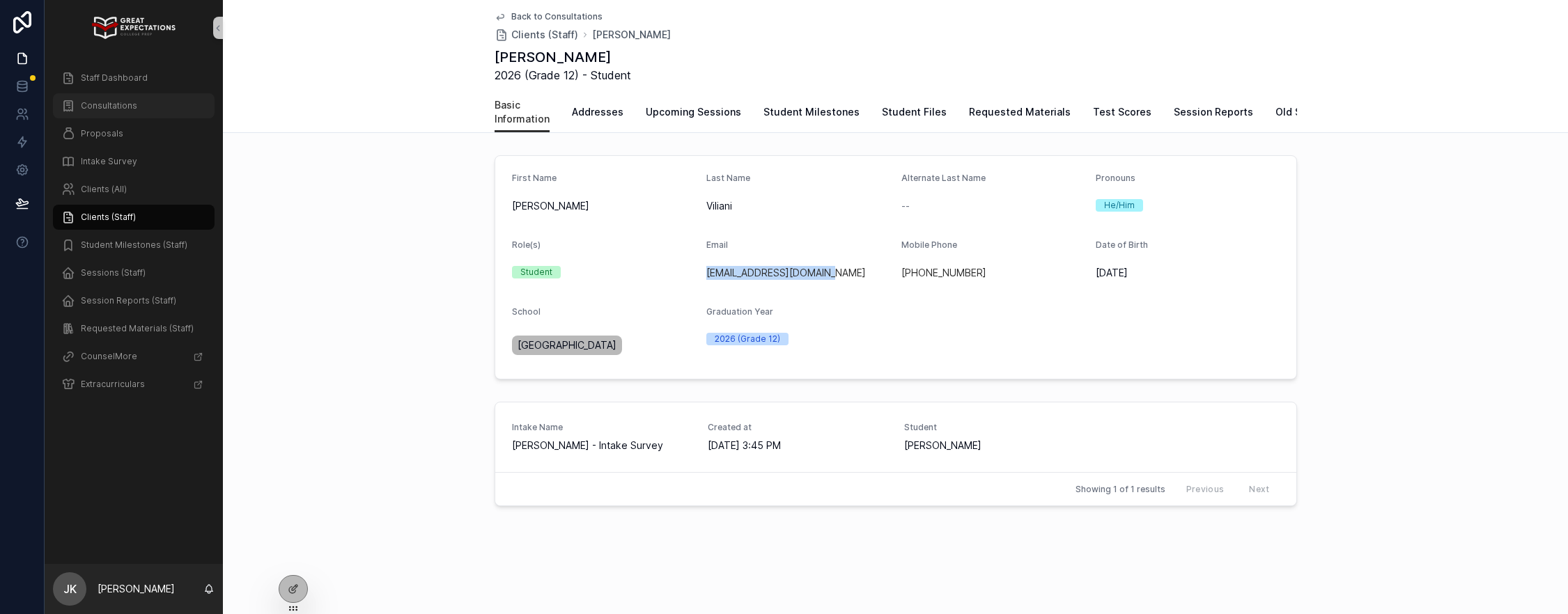
click at [101, 116] on div "Consultations" at bounding box center [133, 106] width 145 height 23
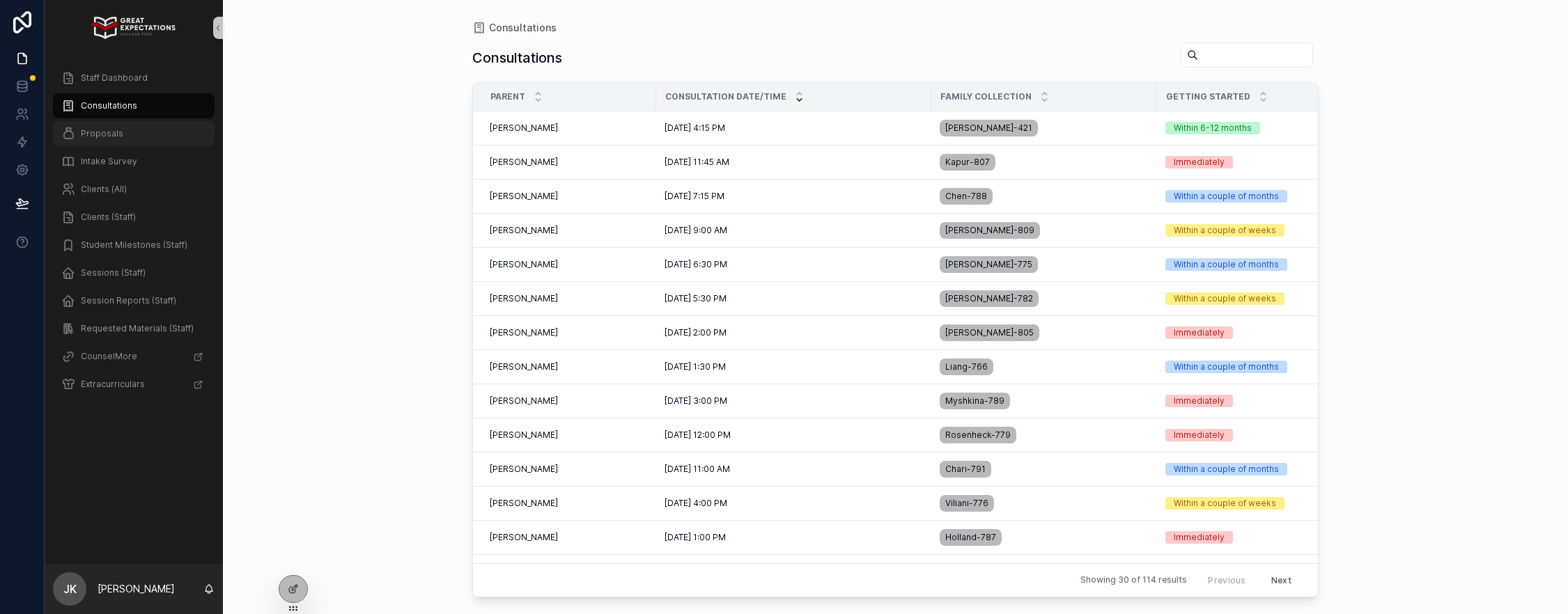
click at [113, 145] on link "Proposals" at bounding box center [133, 134] width 162 height 25
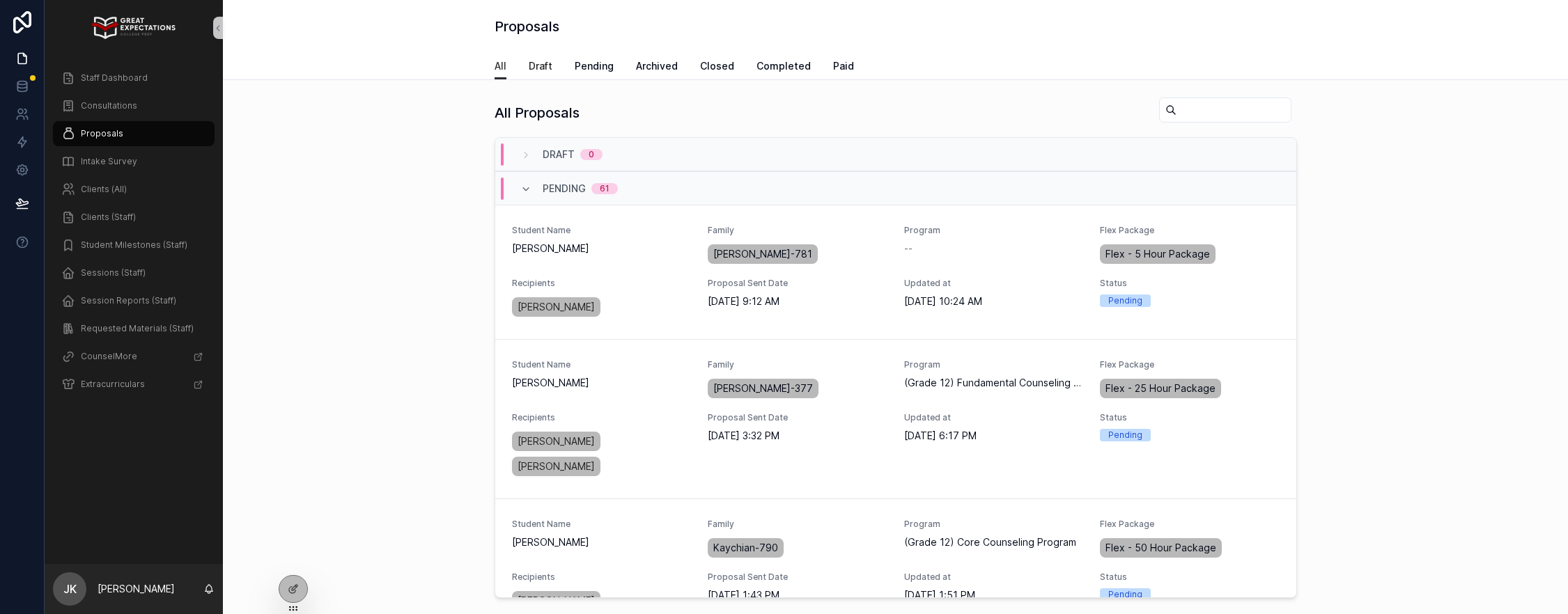
click at [541, 64] on span "Draft" at bounding box center [541, 66] width 24 height 14
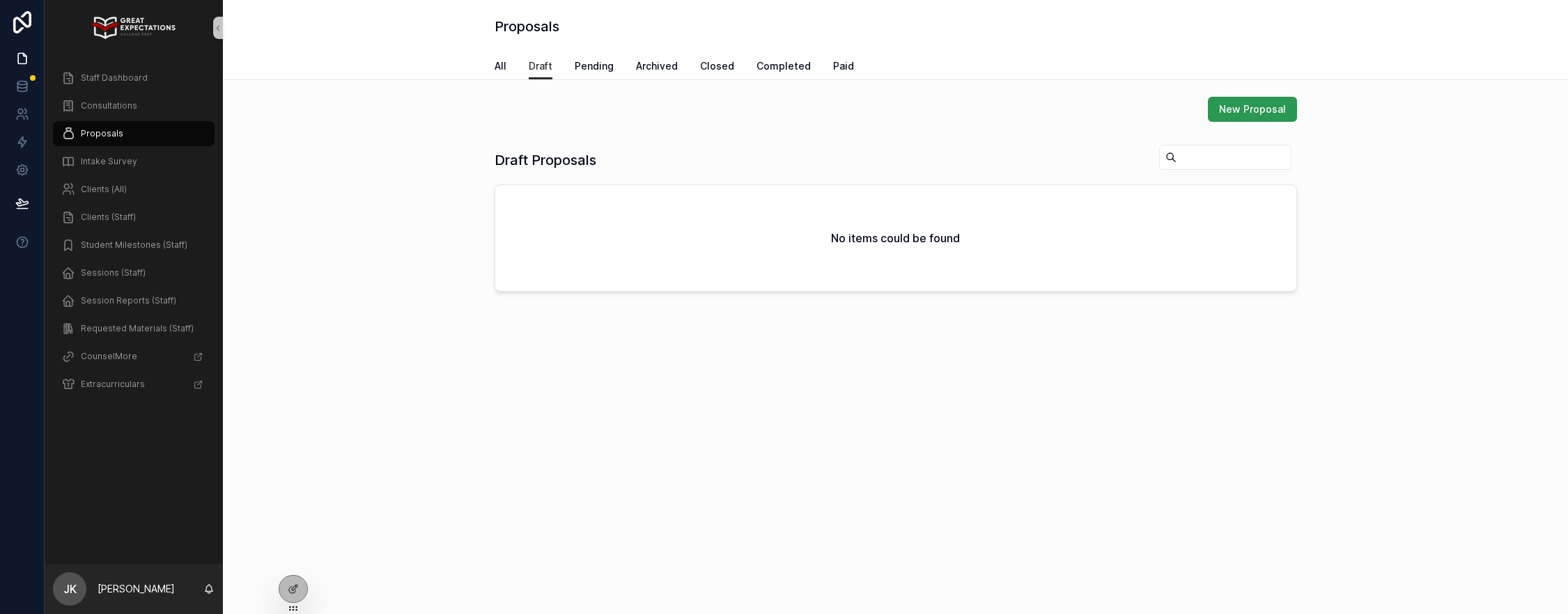
click at [1239, 113] on span "New Proposal" at bounding box center [1252, 109] width 67 height 14
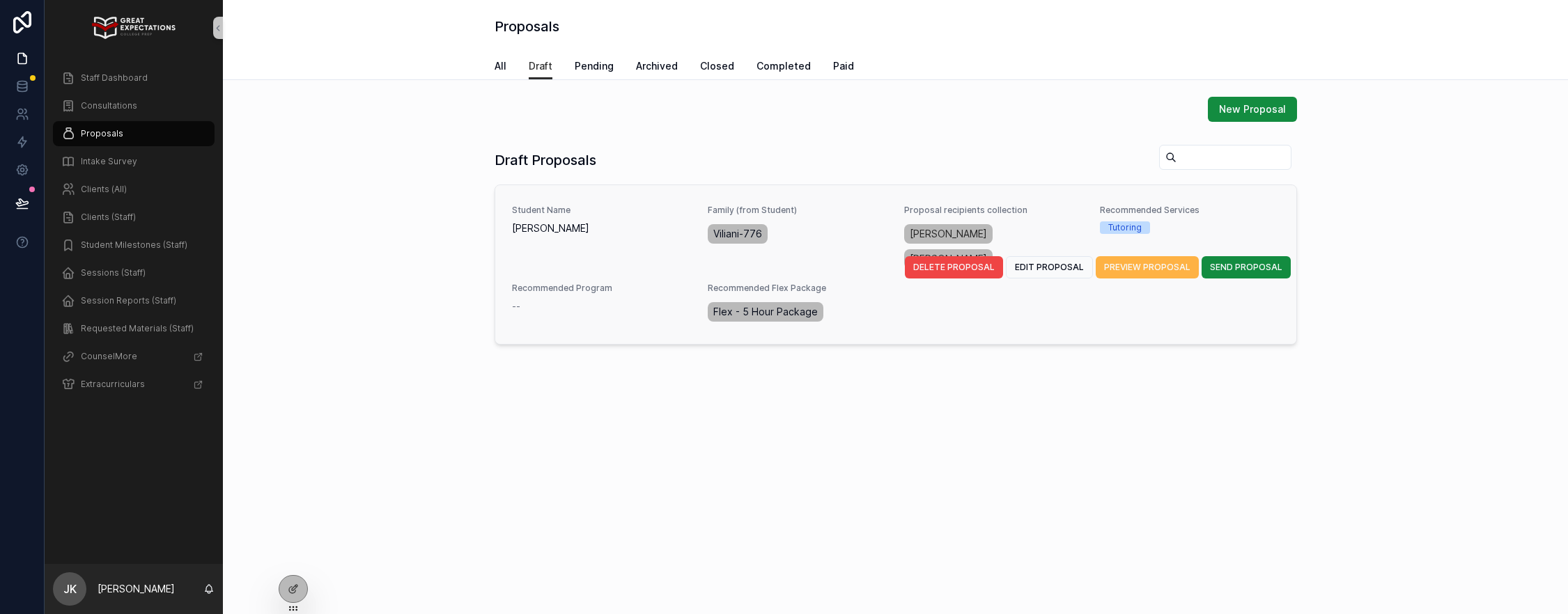
click at [1165, 262] on span "PREVIEW PROPOSAL" at bounding box center [1147, 267] width 86 height 11
click at [1069, 262] on span "EDIT PROPOSAL" at bounding box center [1050, 267] width 69 height 11
click at [1233, 262] on span "SEND PROPOSAL" at bounding box center [1246, 267] width 73 height 11
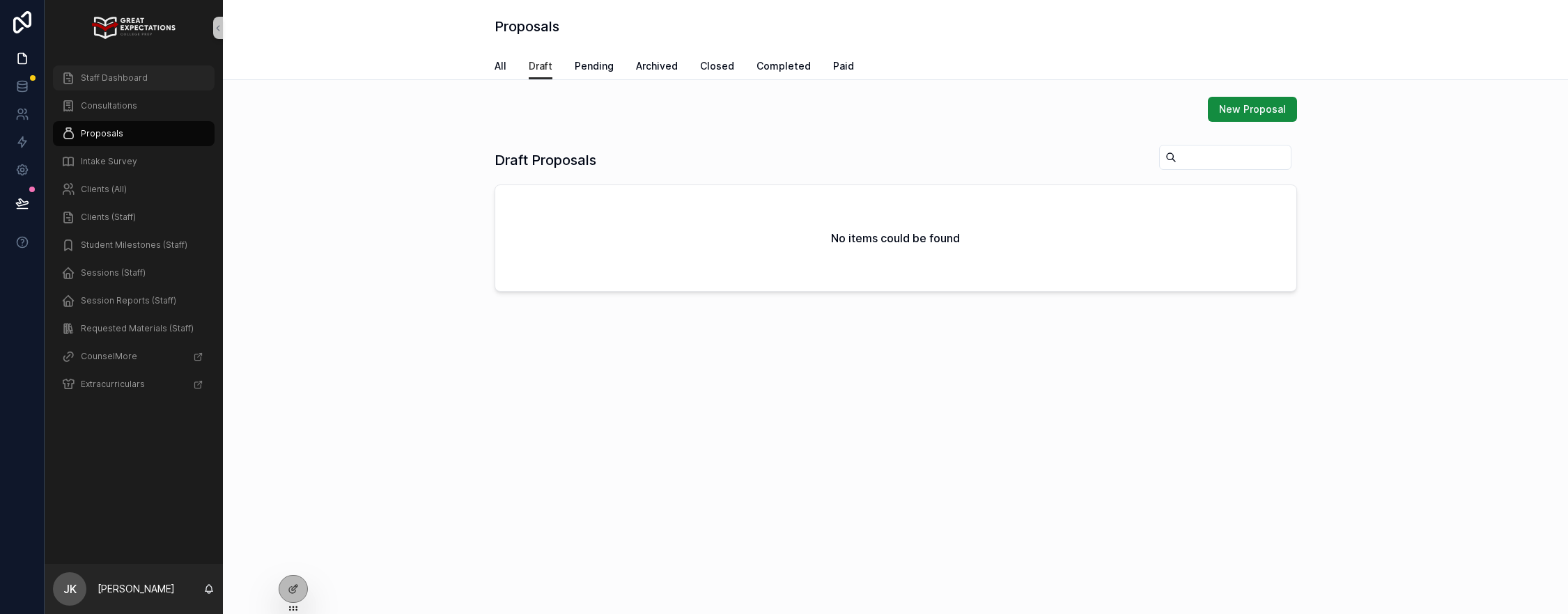
click at [97, 80] on span "Staff Dashboard" at bounding box center [114, 78] width 67 height 11
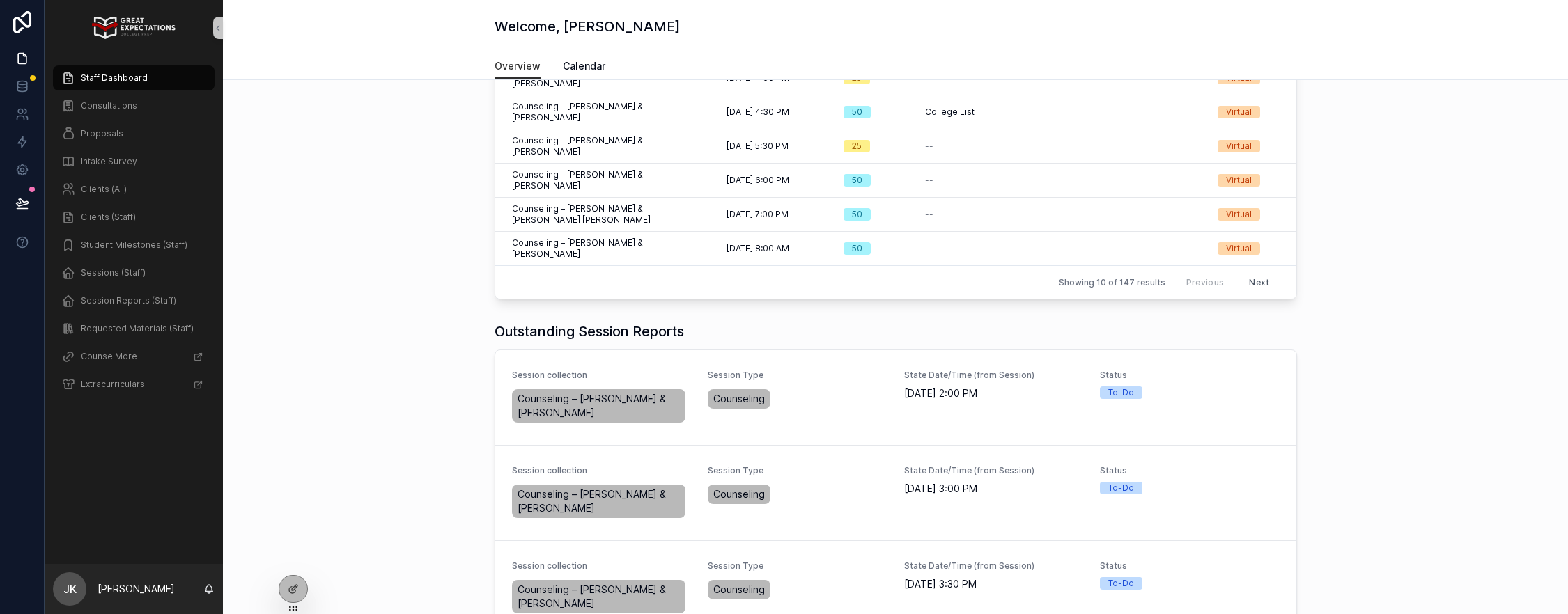
scroll to position [281, 0]
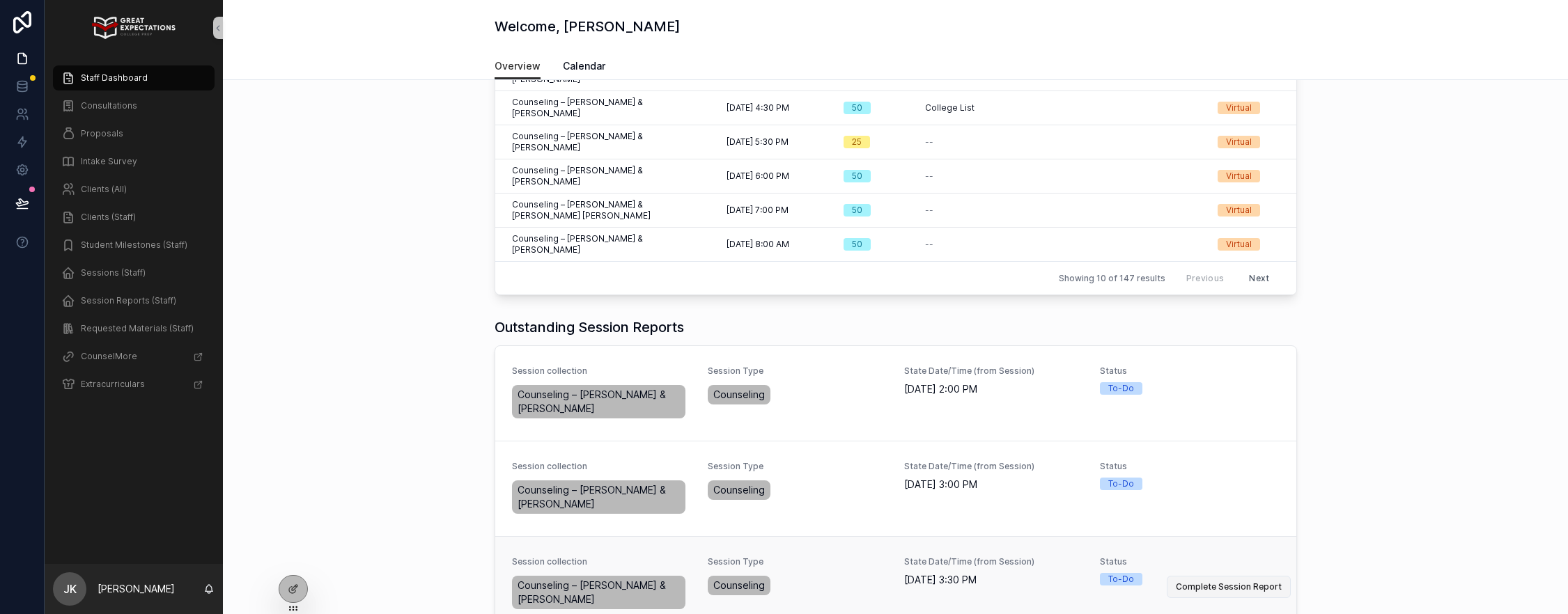
click at [1195, 582] on span "Complete Session Report" at bounding box center [1229, 587] width 106 height 11
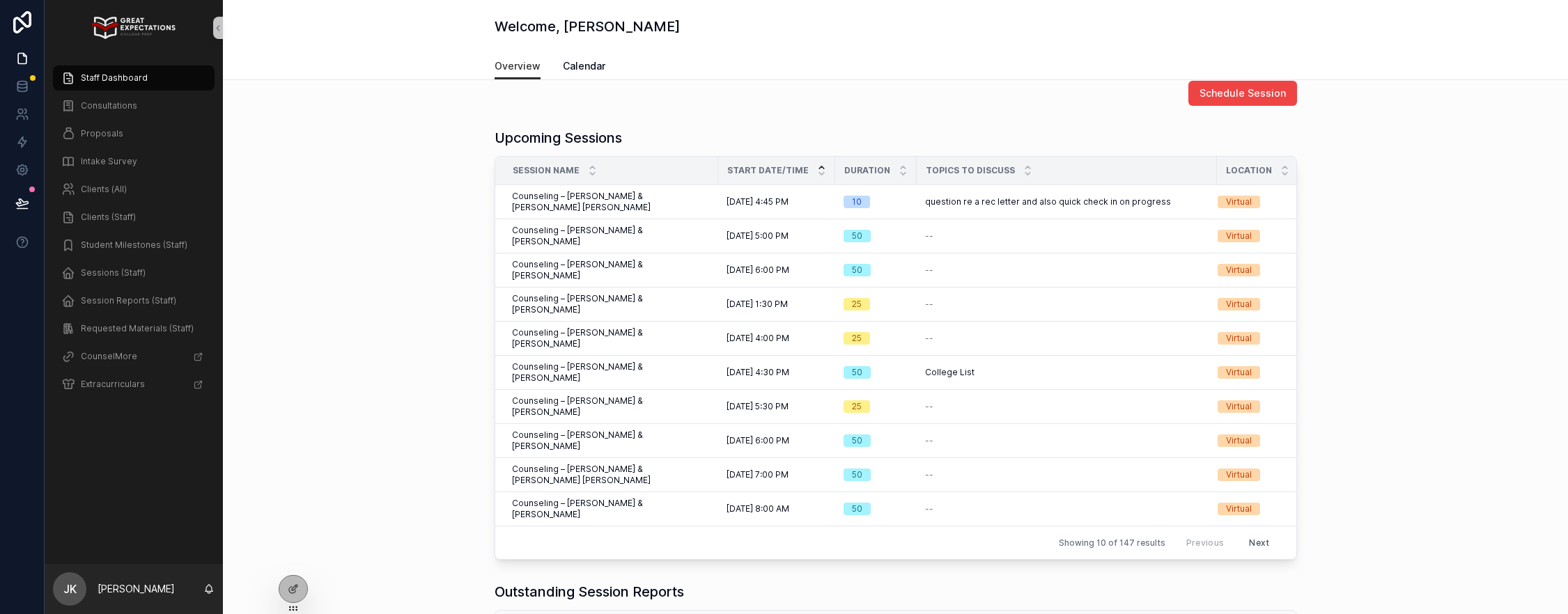
scroll to position [0, 0]
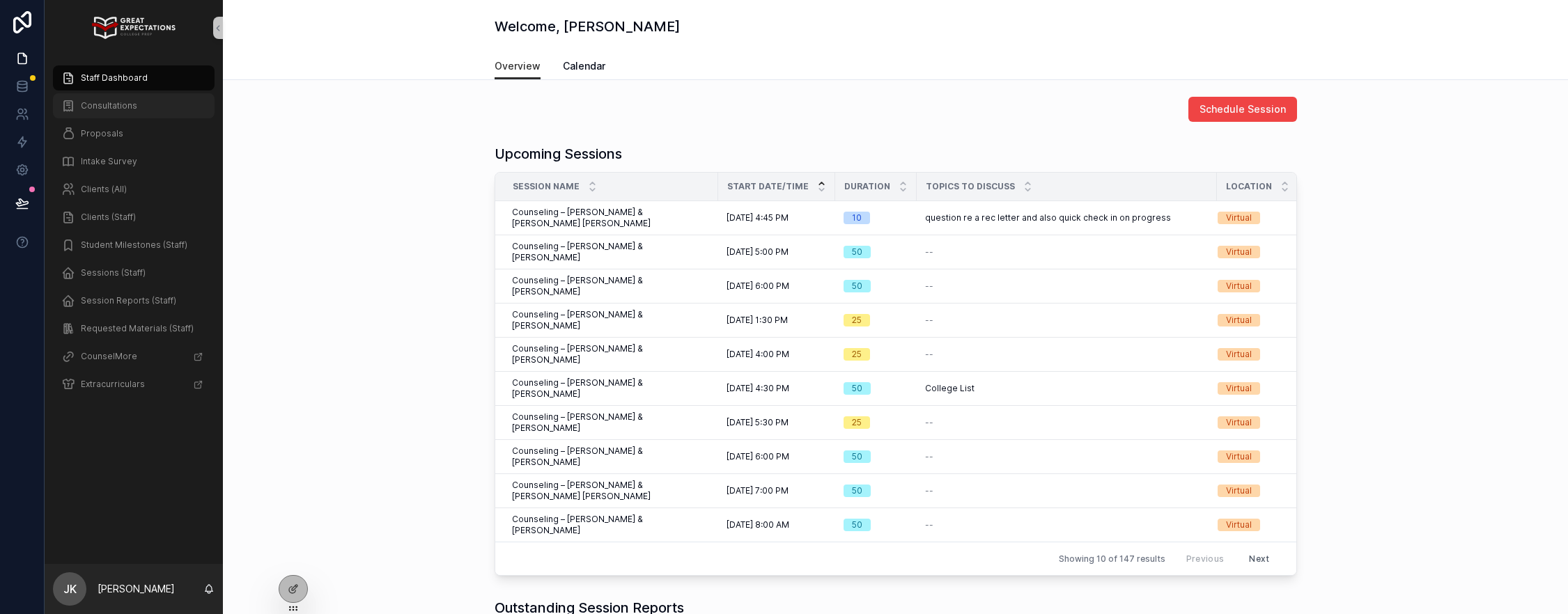
click at [134, 100] on span "Consultations" at bounding box center [109, 106] width 56 height 11
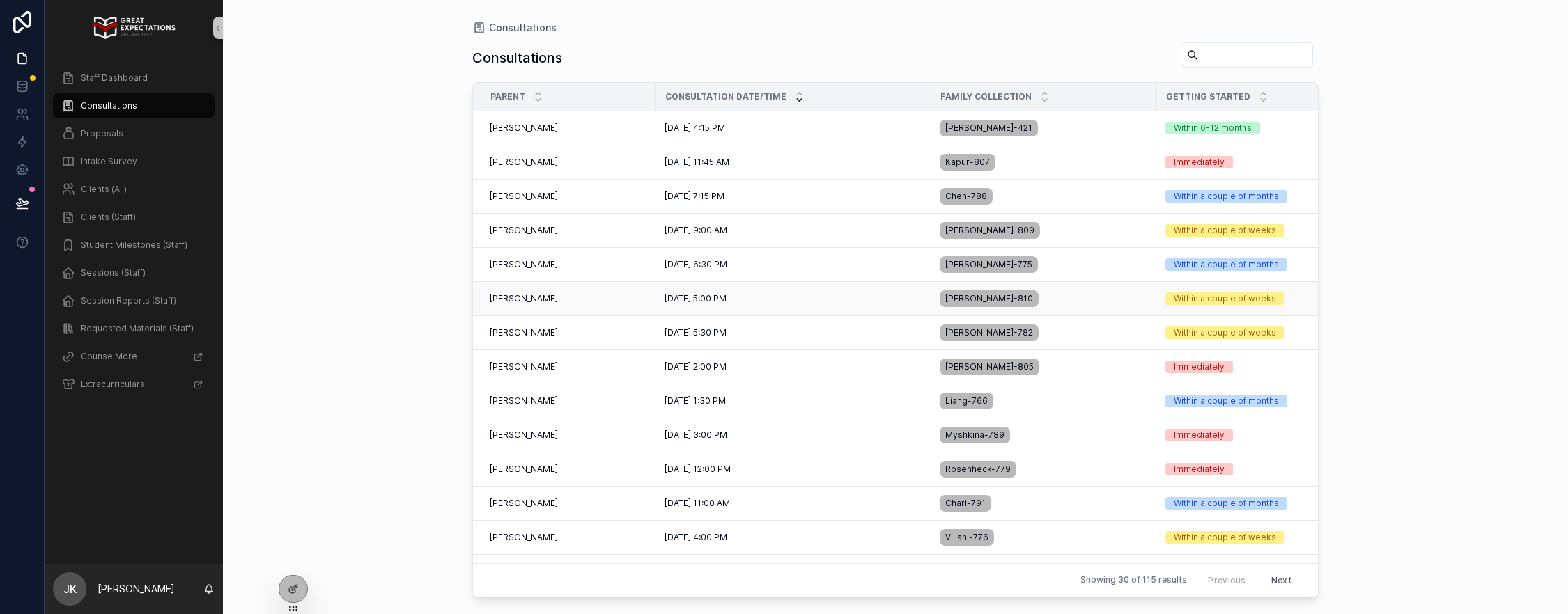
click at [772, 302] on div "9/17/2025 5:00 PM 9/17/2025 5:00 PM" at bounding box center [794, 299] width 258 height 11
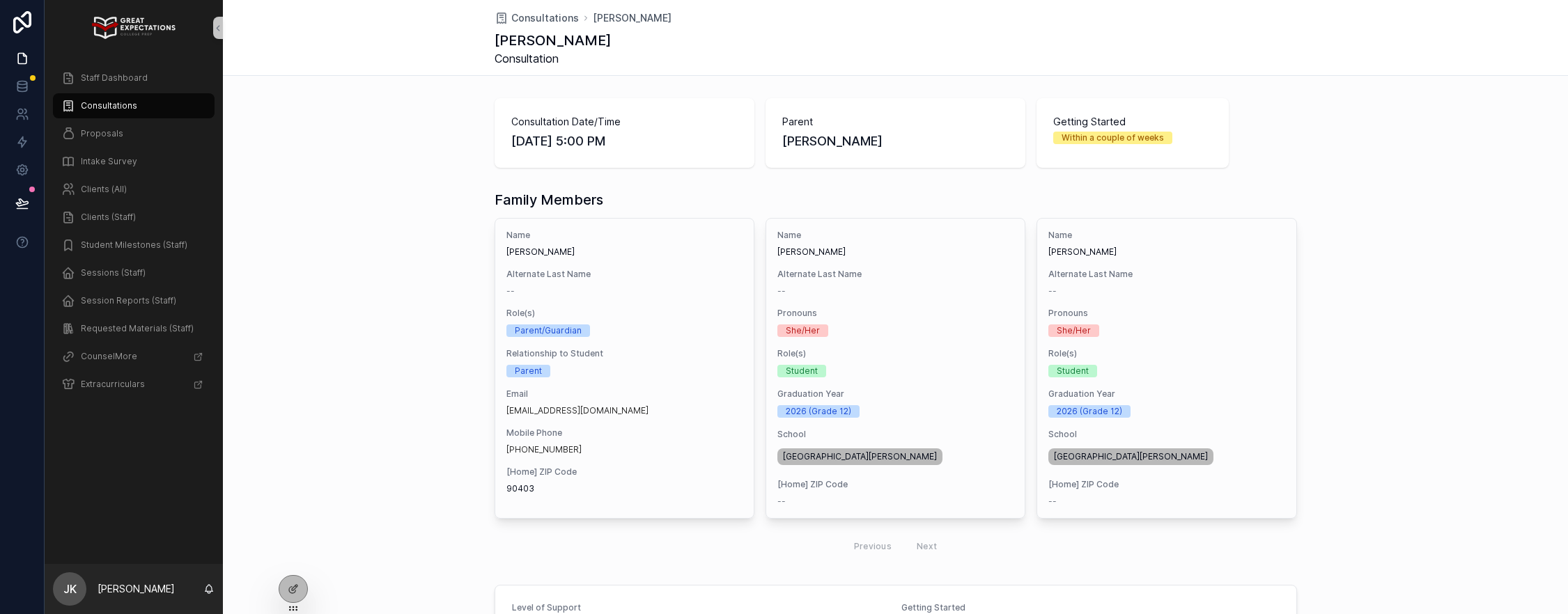
click at [97, 109] on span "Consultations" at bounding box center [109, 106] width 56 height 11
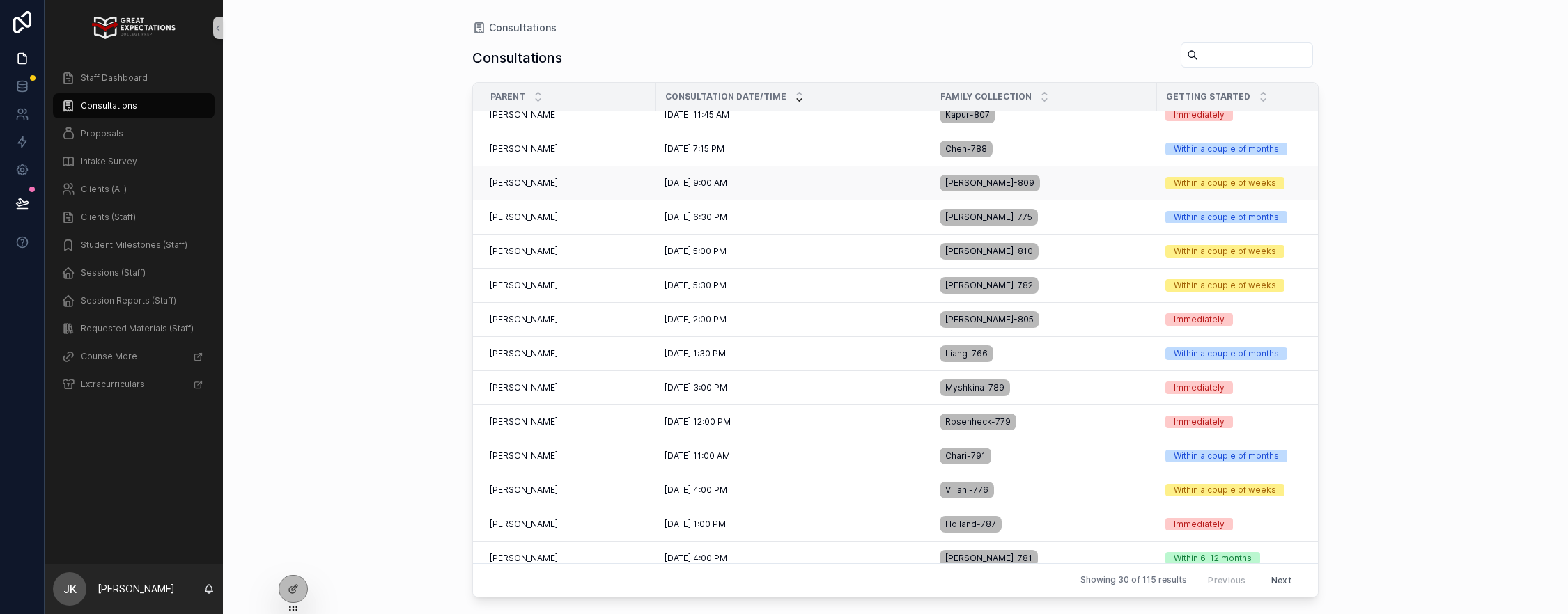
scroll to position [56, 0]
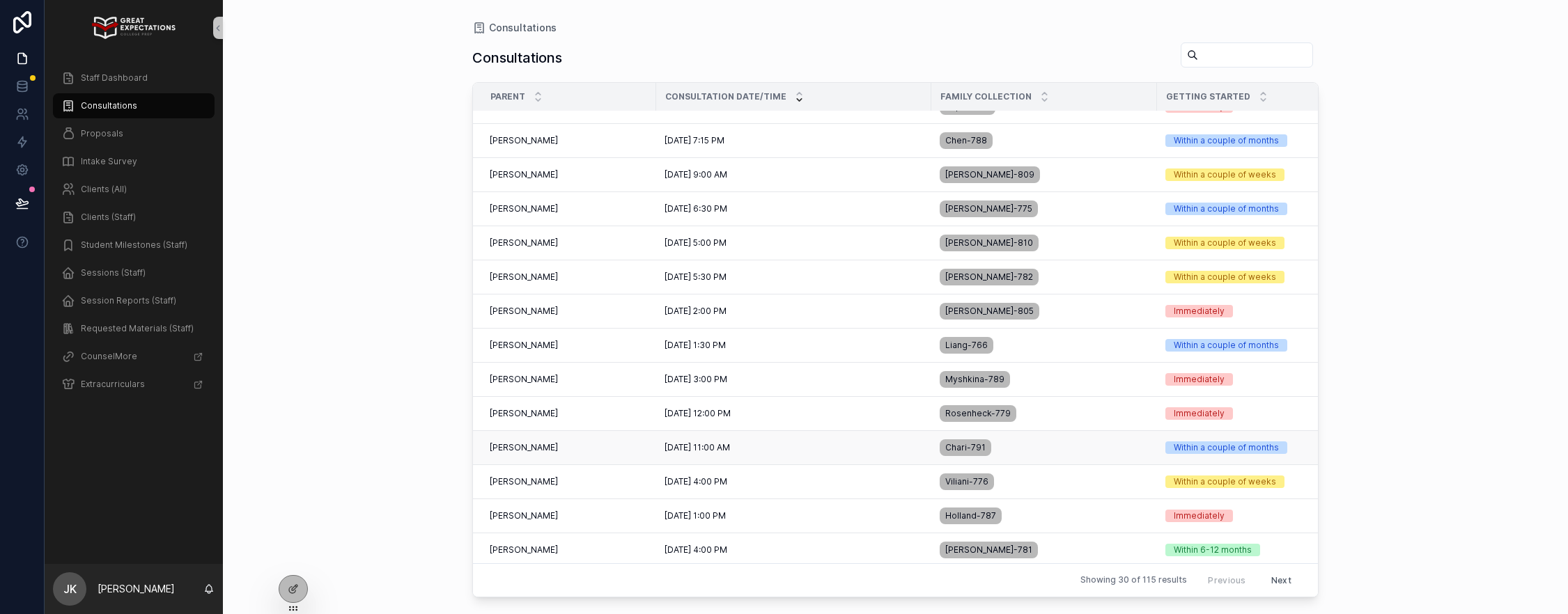
click at [598, 447] on div "Sumitra Chari Sumitra Chari" at bounding box center [569, 448] width 158 height 11
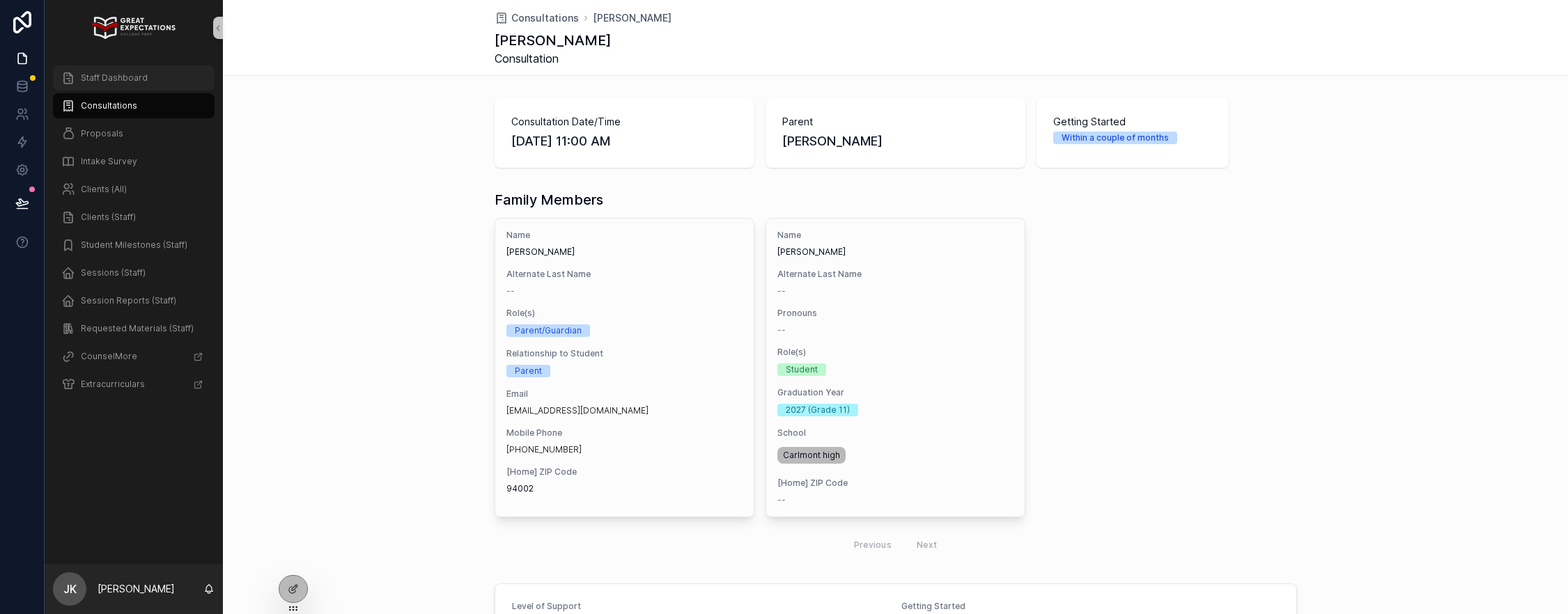
click at [96, 77] on span "Staff Dashboard" at bounding box center [114, 78] width 67 height 11
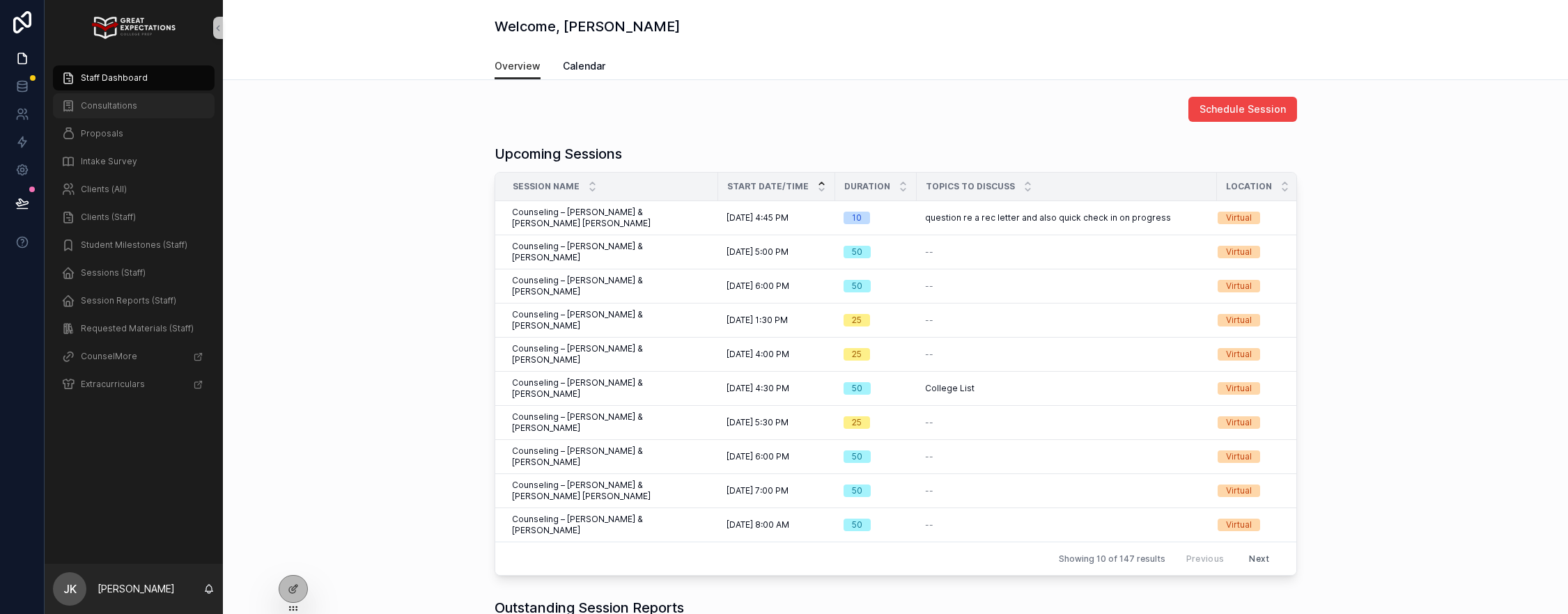
click at [98, 104] on span "Consultations" at bounding box center [109, 106] width 56 height 11
